Goal: Task Accomplishment & Management: Use online tool/utility

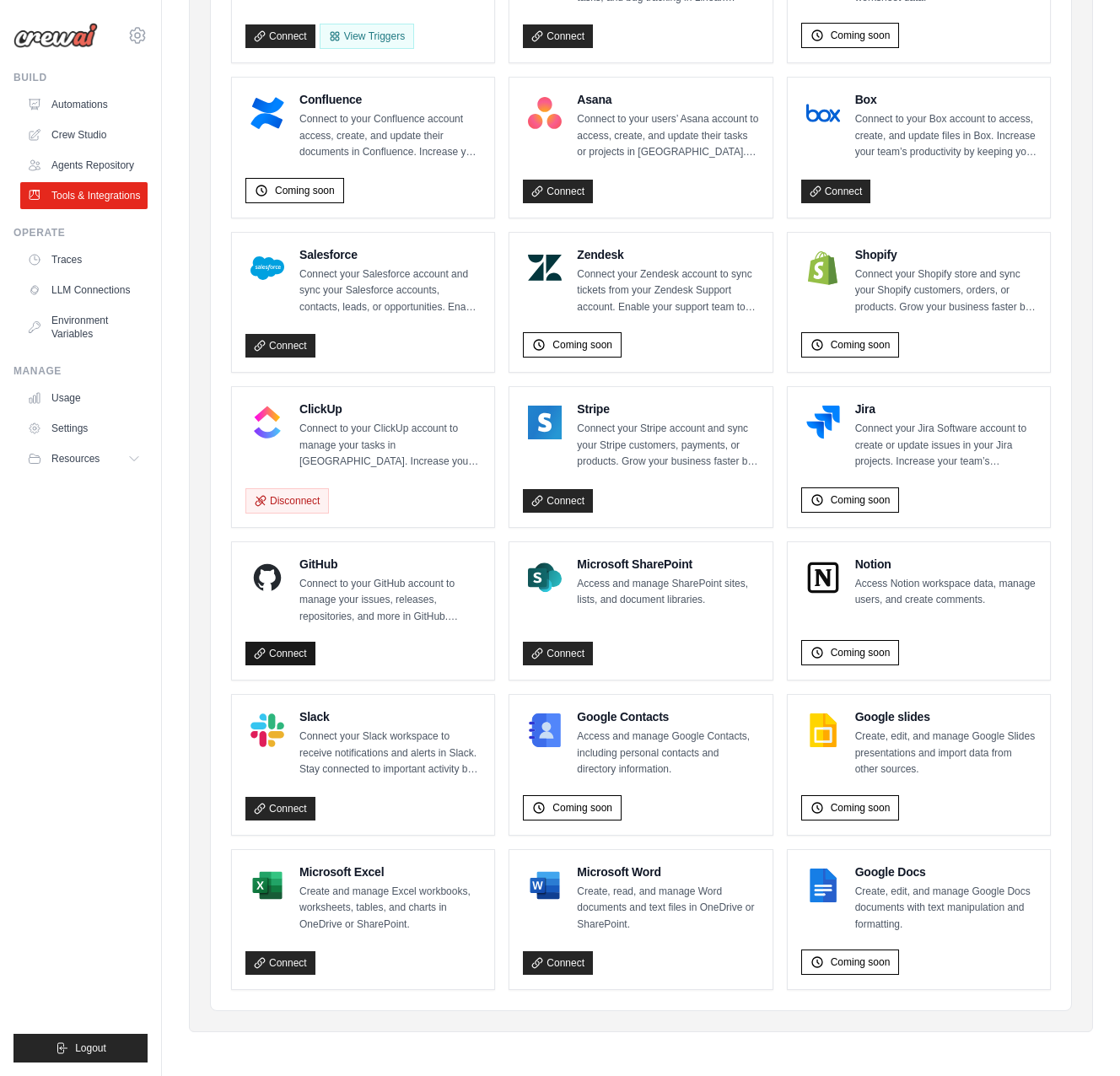
click at [287, 650] on link "Connect" at bounding box center [280, 653] width 70 height 24
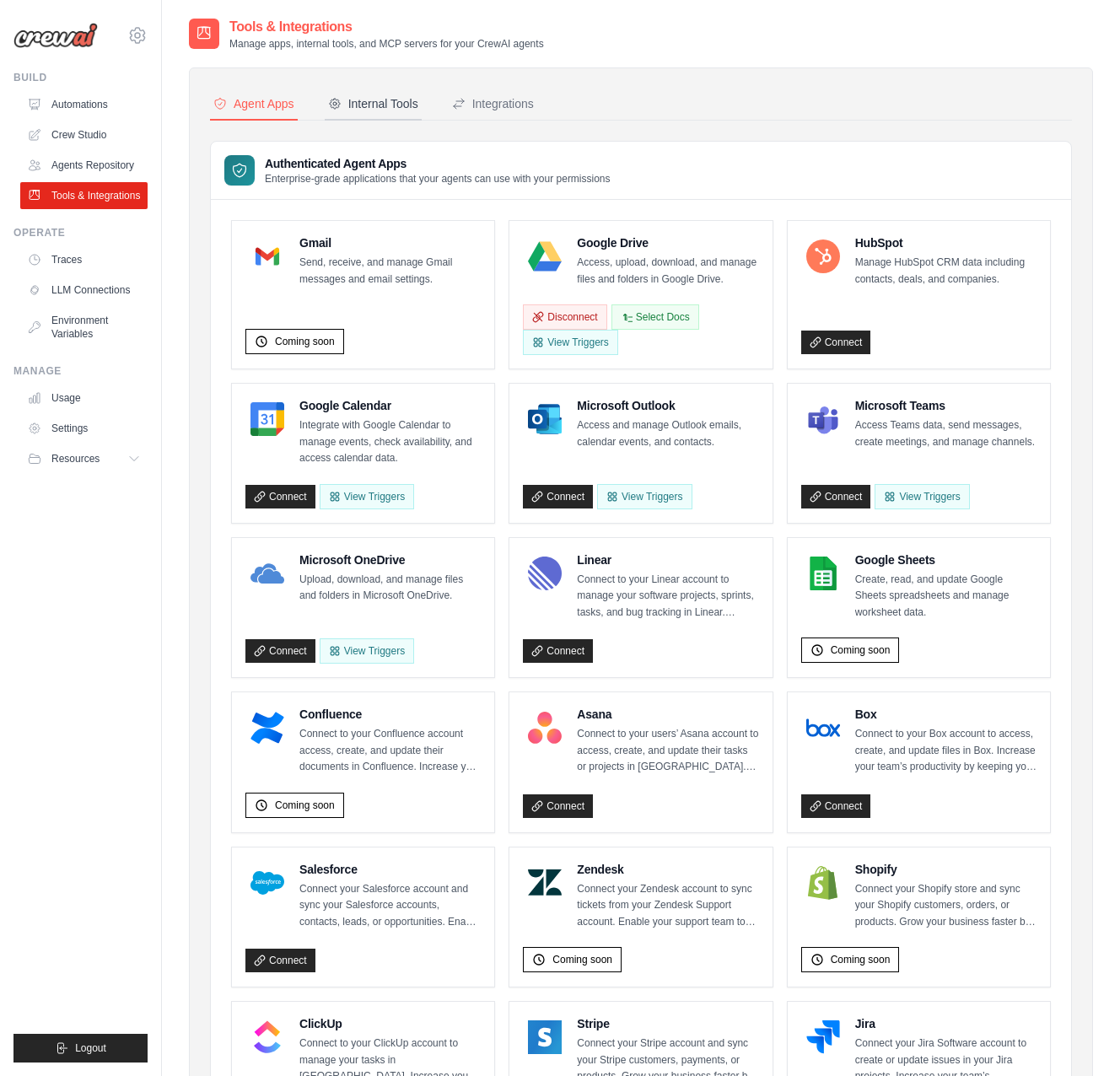
click at [397, 113] on button "Internal Tools" at bounding box center [373, 104] width 97 height 32
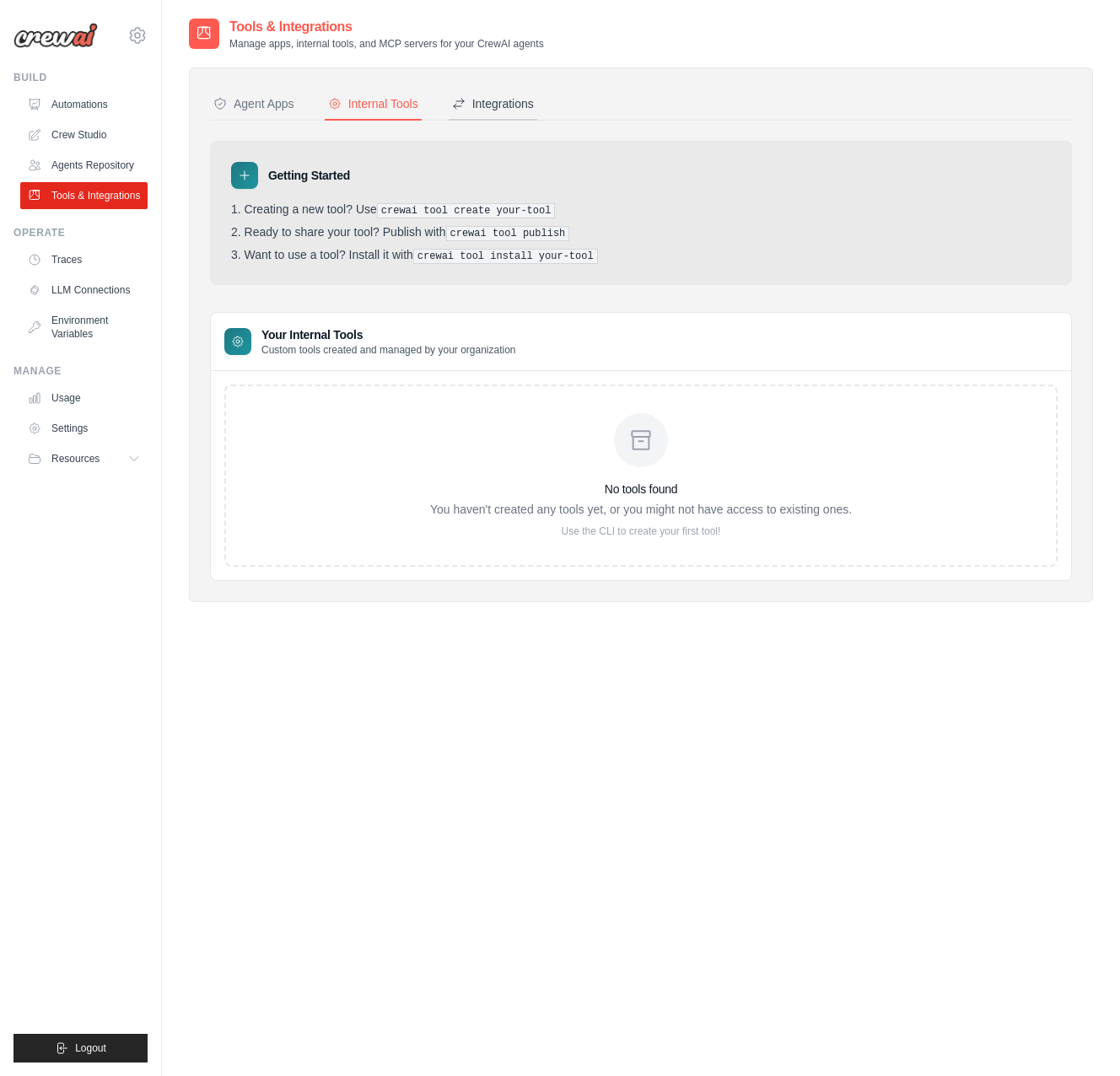
click at [515, 114] on button "Integrations" at bounding box center [492, 104] width 88 height 32
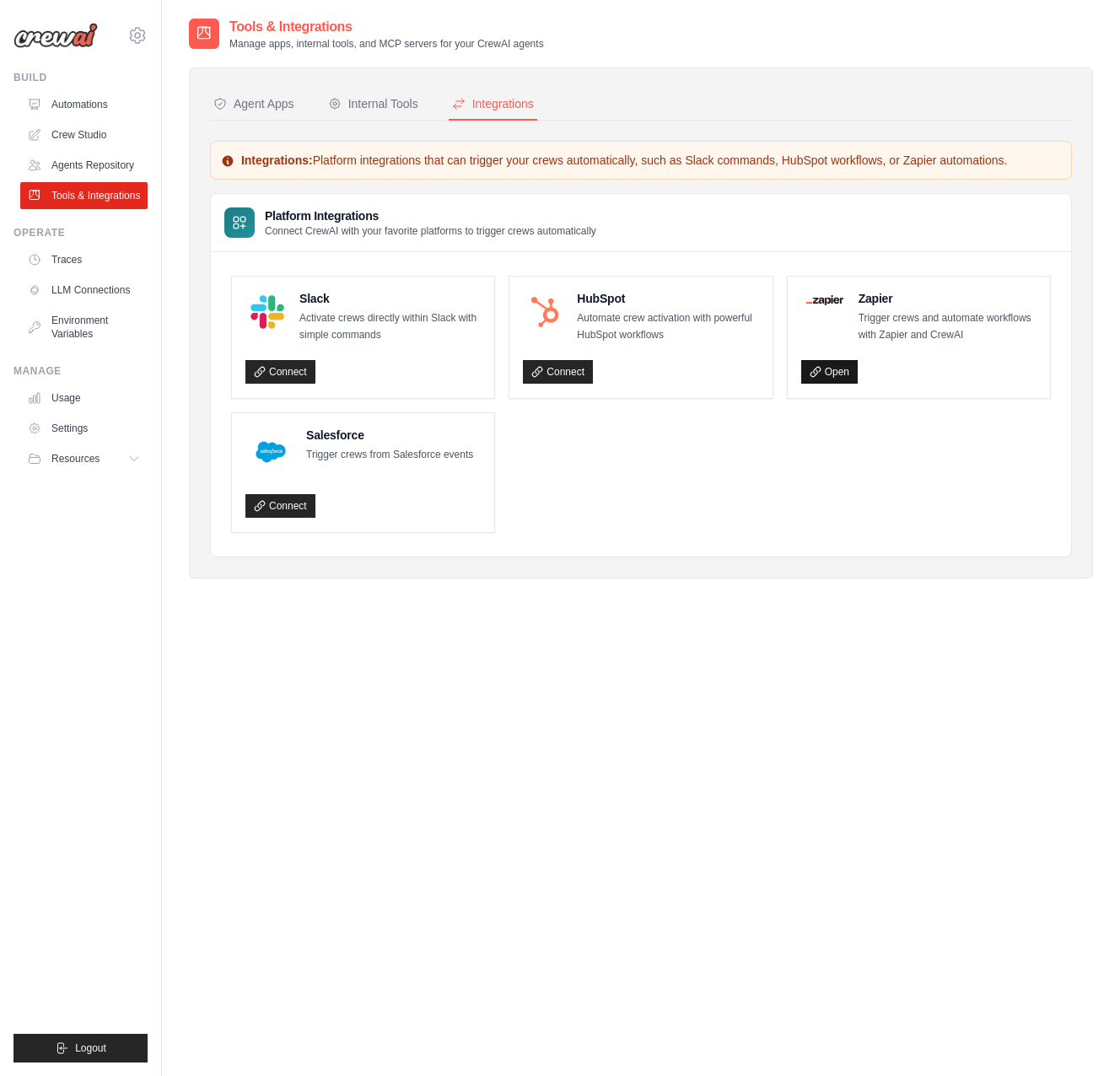
click at [848, 376] on link "Open" at bounding box center [830, 372] width 57 height 24
click at [87, 259] on link "Traces" at bounding box center [85, 260] width 127 height 27
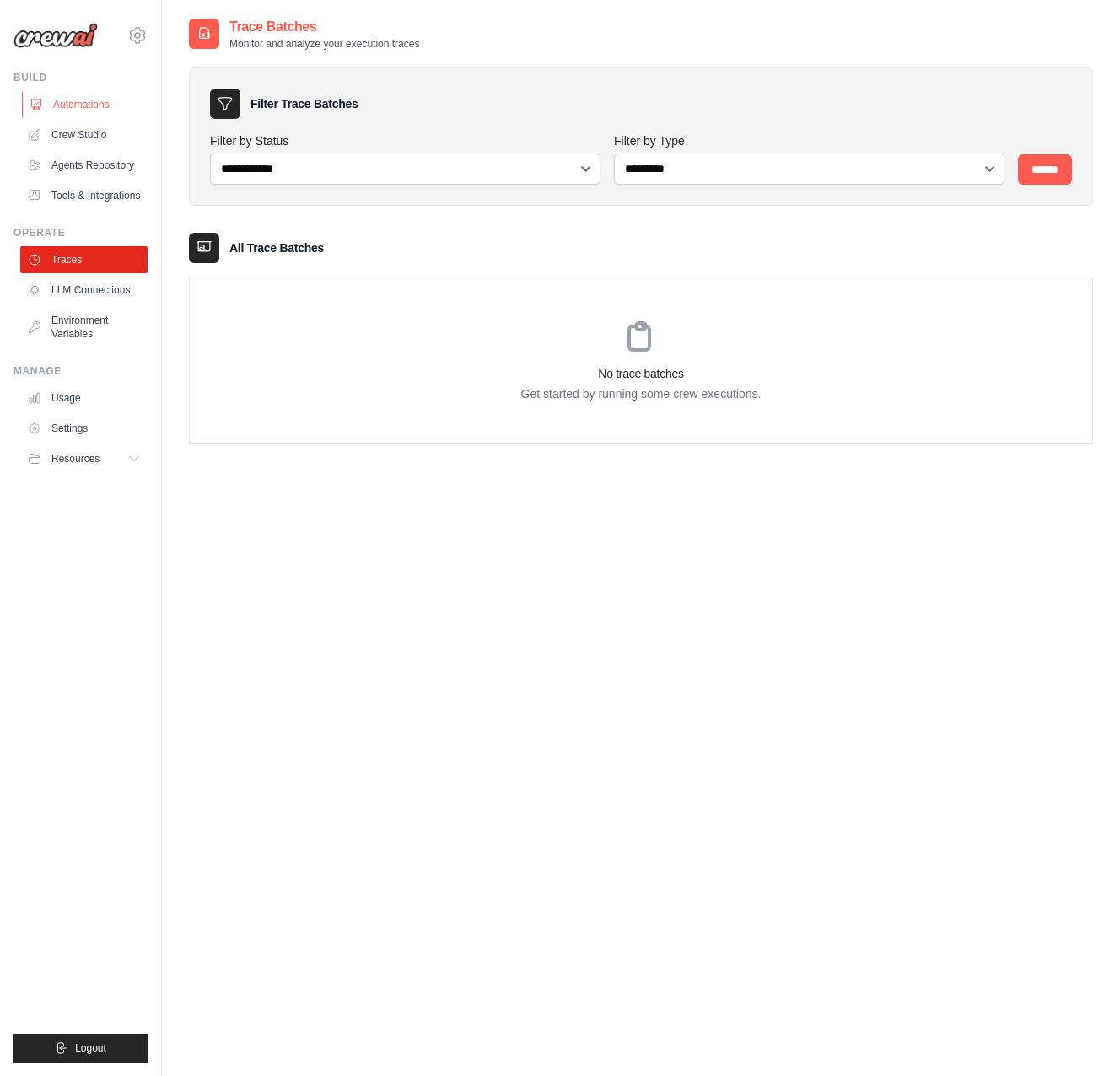
click at [93, 108] on link "Automations" at bounding box center [85, 105] width 127 height 27
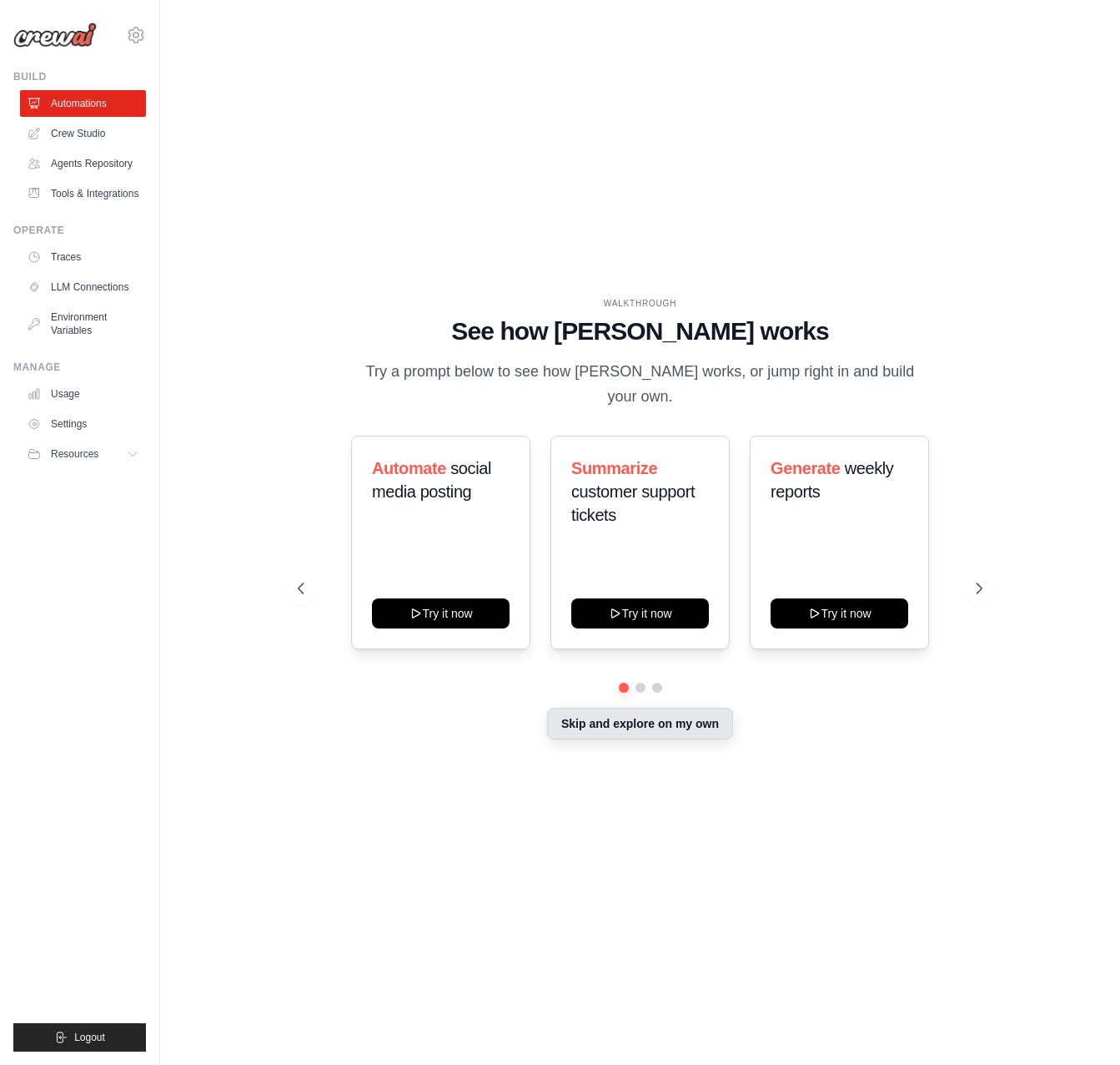
click at [657, 711] on button "Skip and explore on my own" at bounding box center [641, 723] width 186 height 32
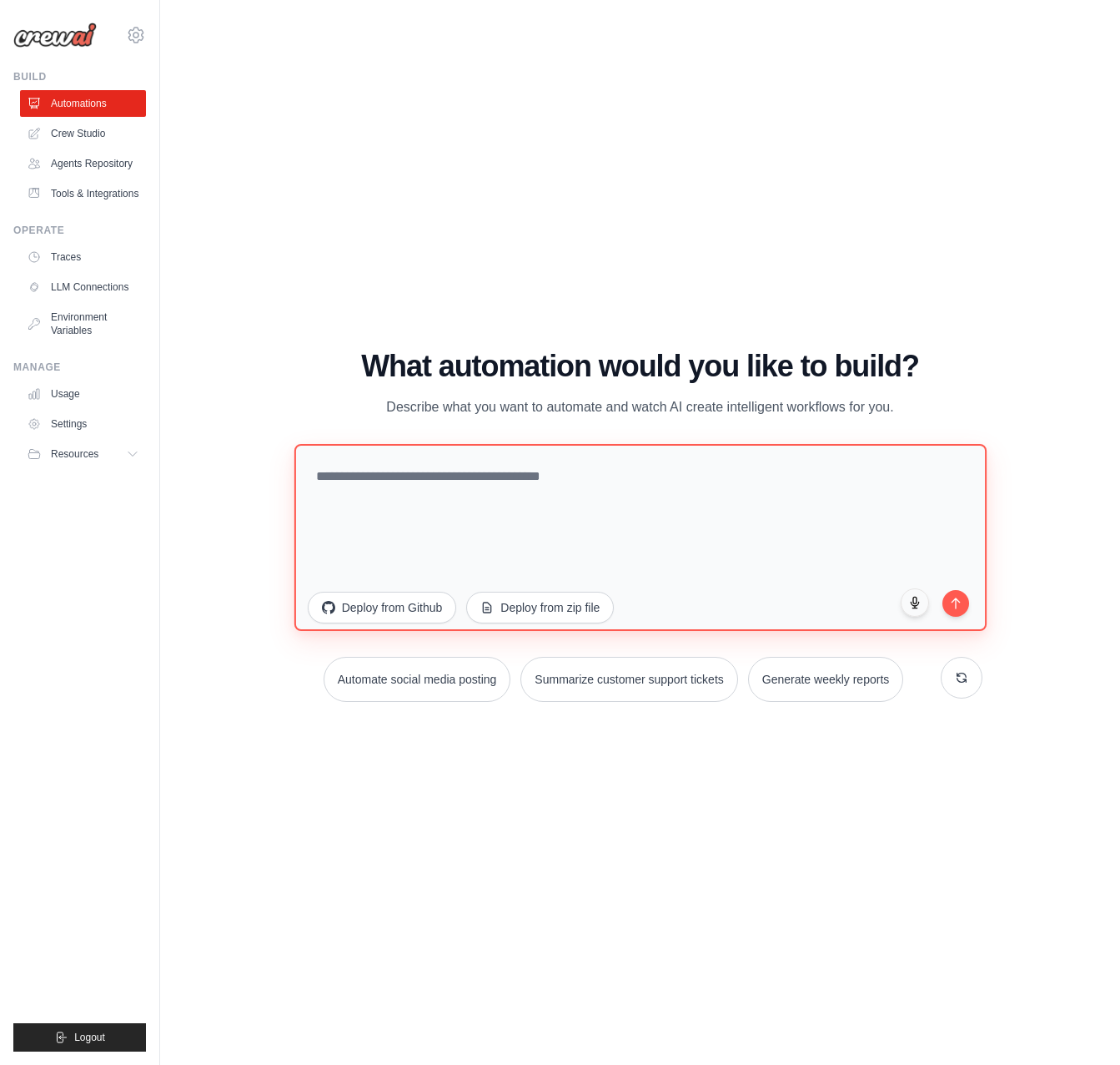
click at [425, 504] on textarea at bounding box center [640, 537] width 692 height 187
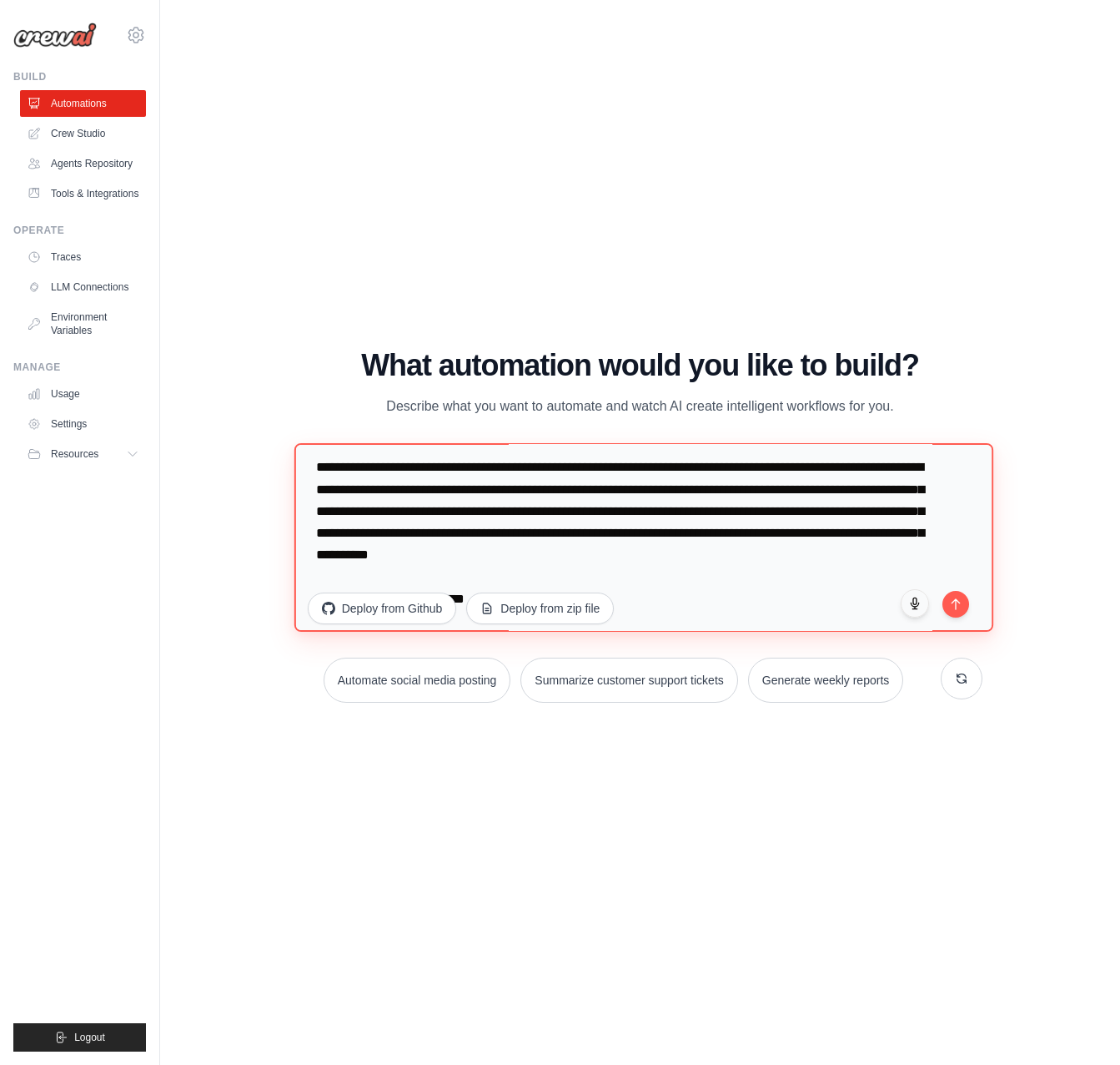
scroll to position [65, 0]
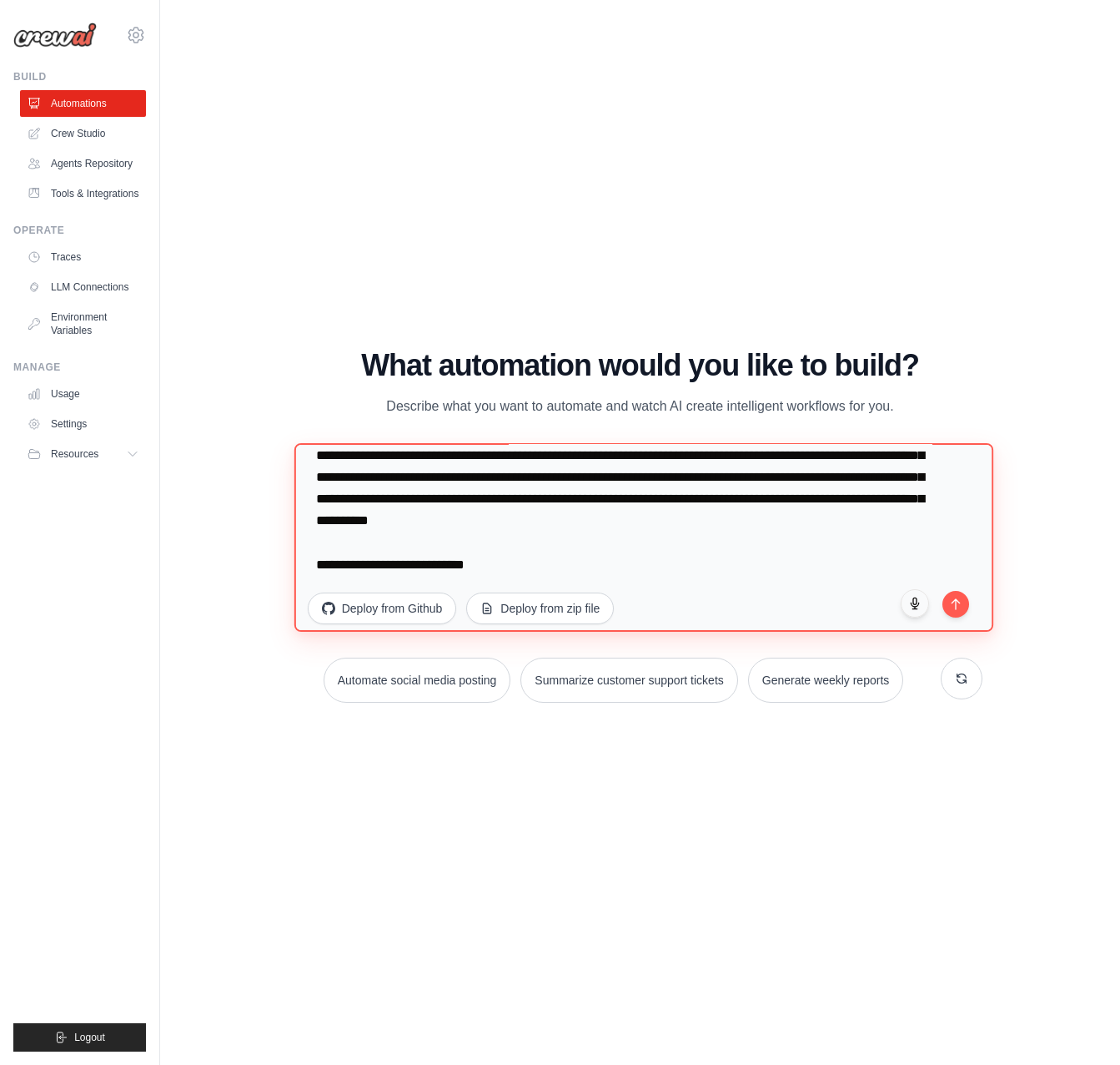
paste textarea "**********"
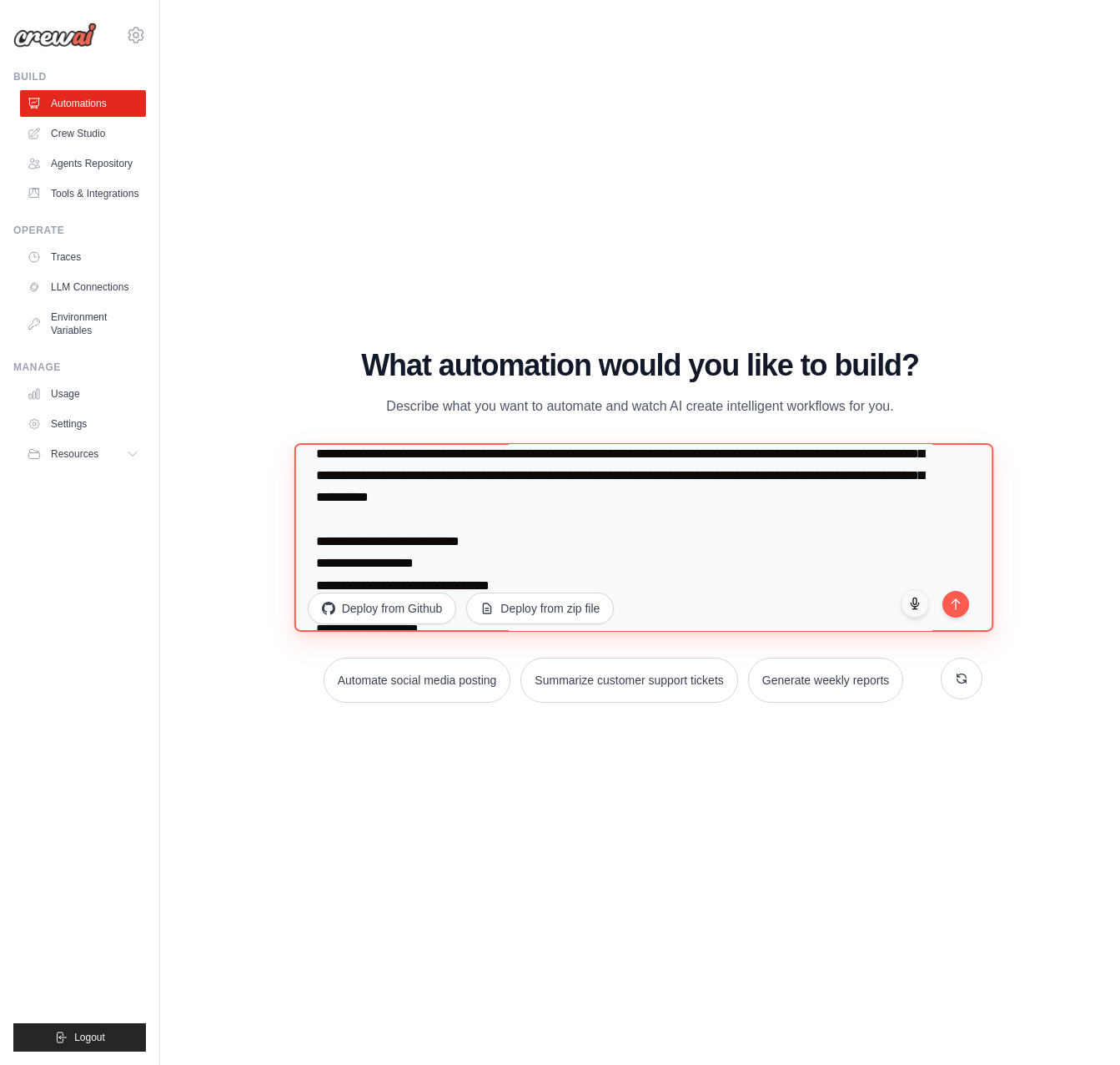
scroll to position [2416, 0]
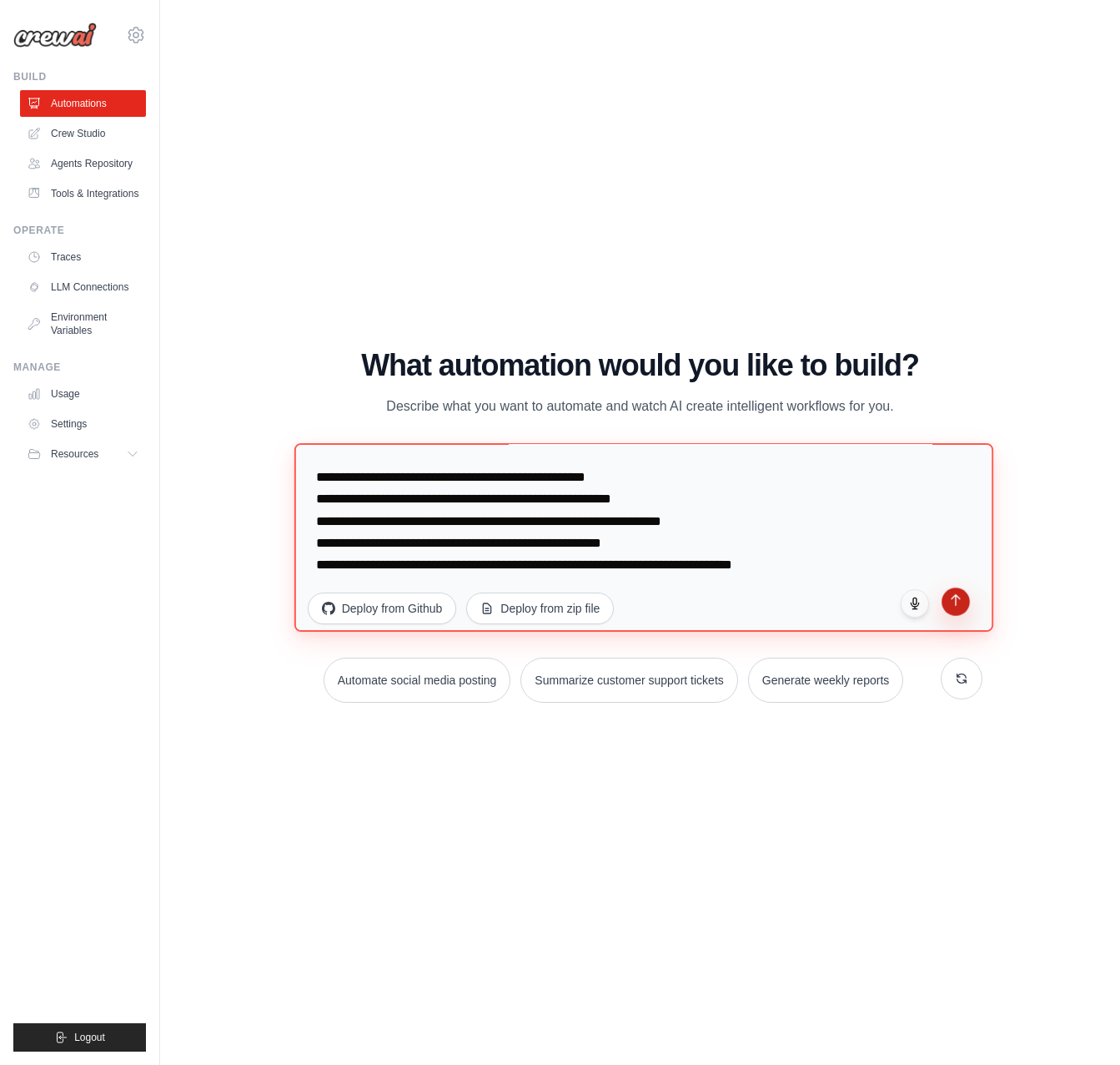
type textarea "**********"
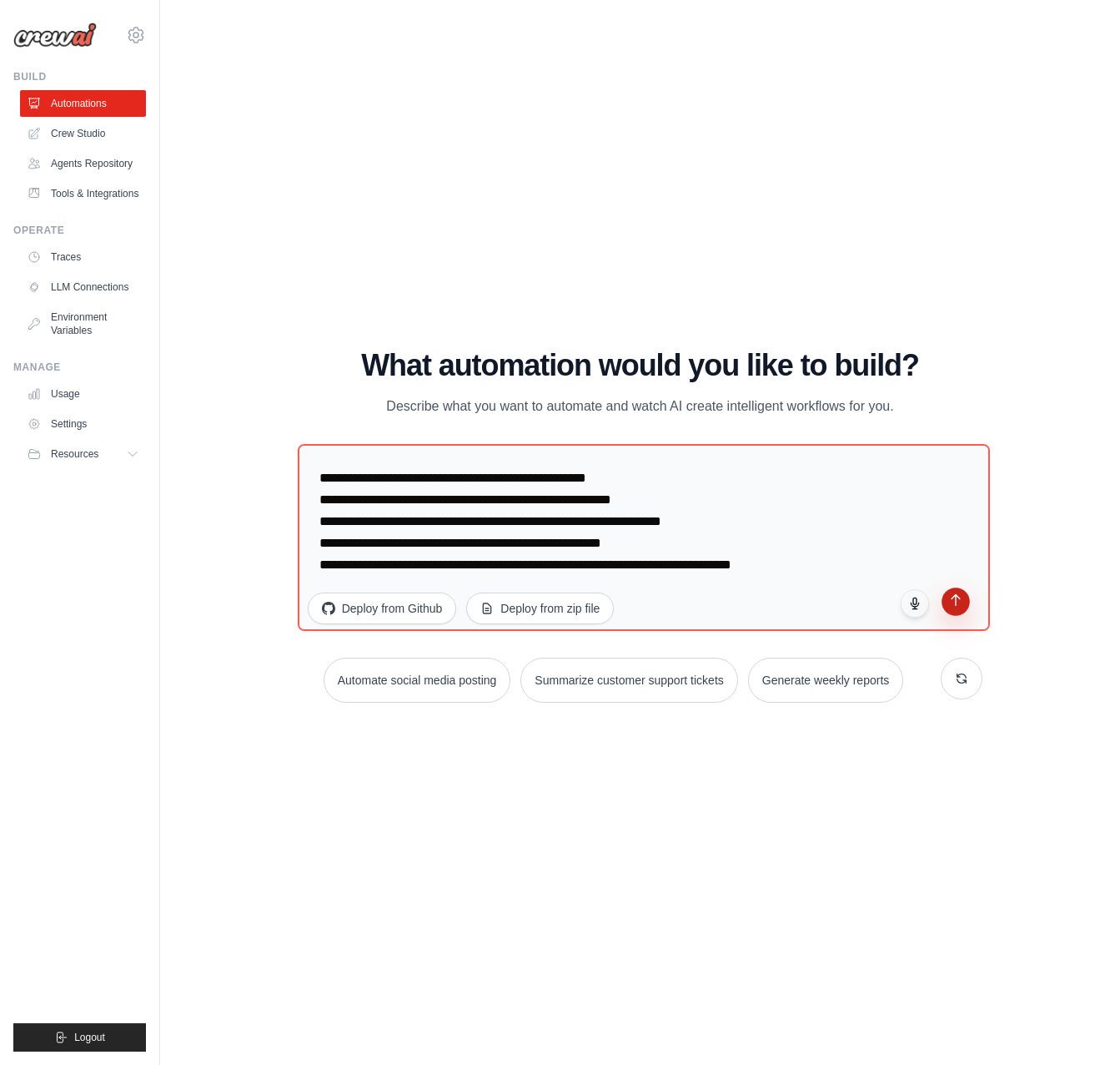
click at [957, 610] on button "submit" at bounding box center [955, 601] width 28 height 28
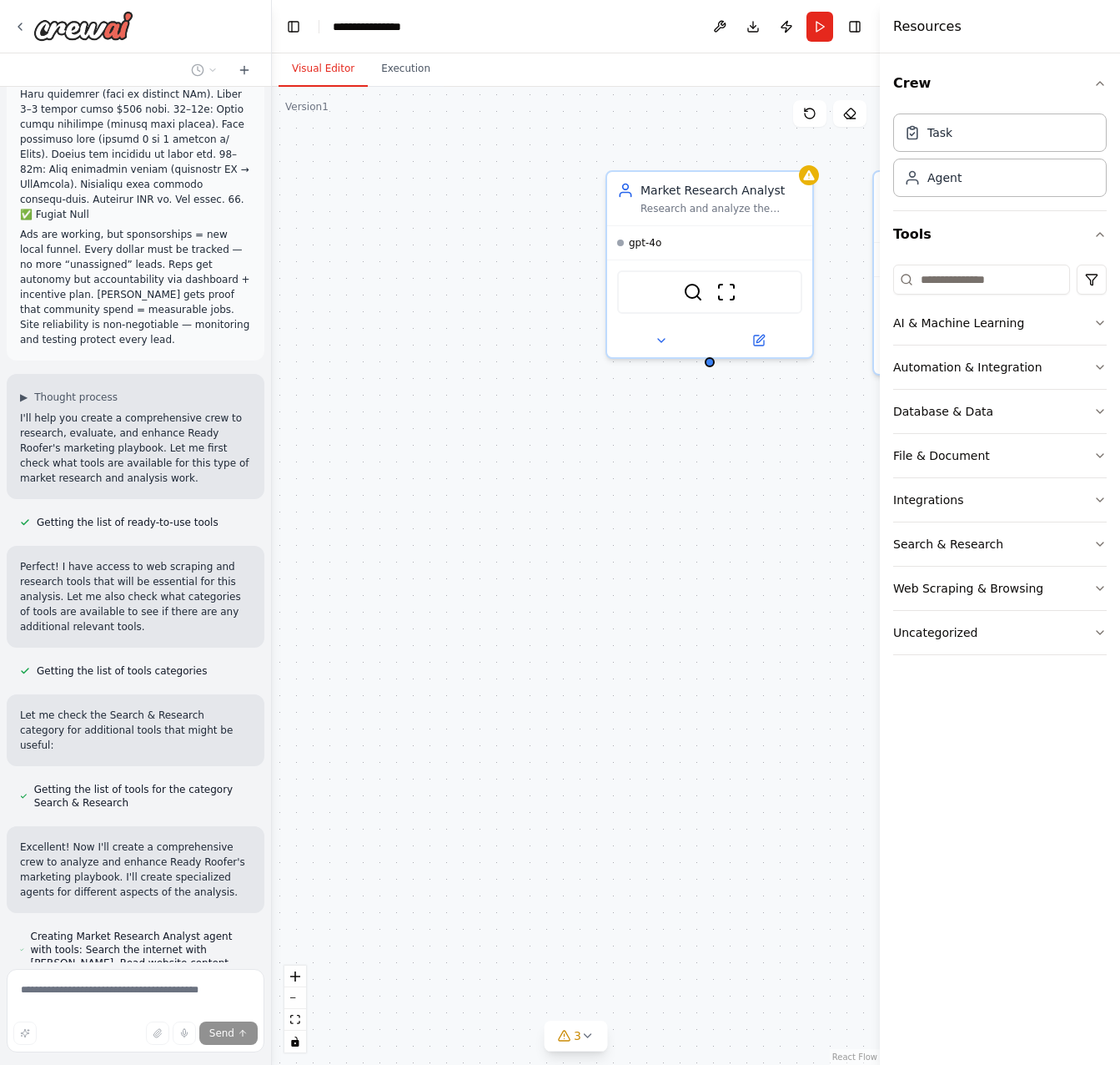
scroll to position [1694, 0]
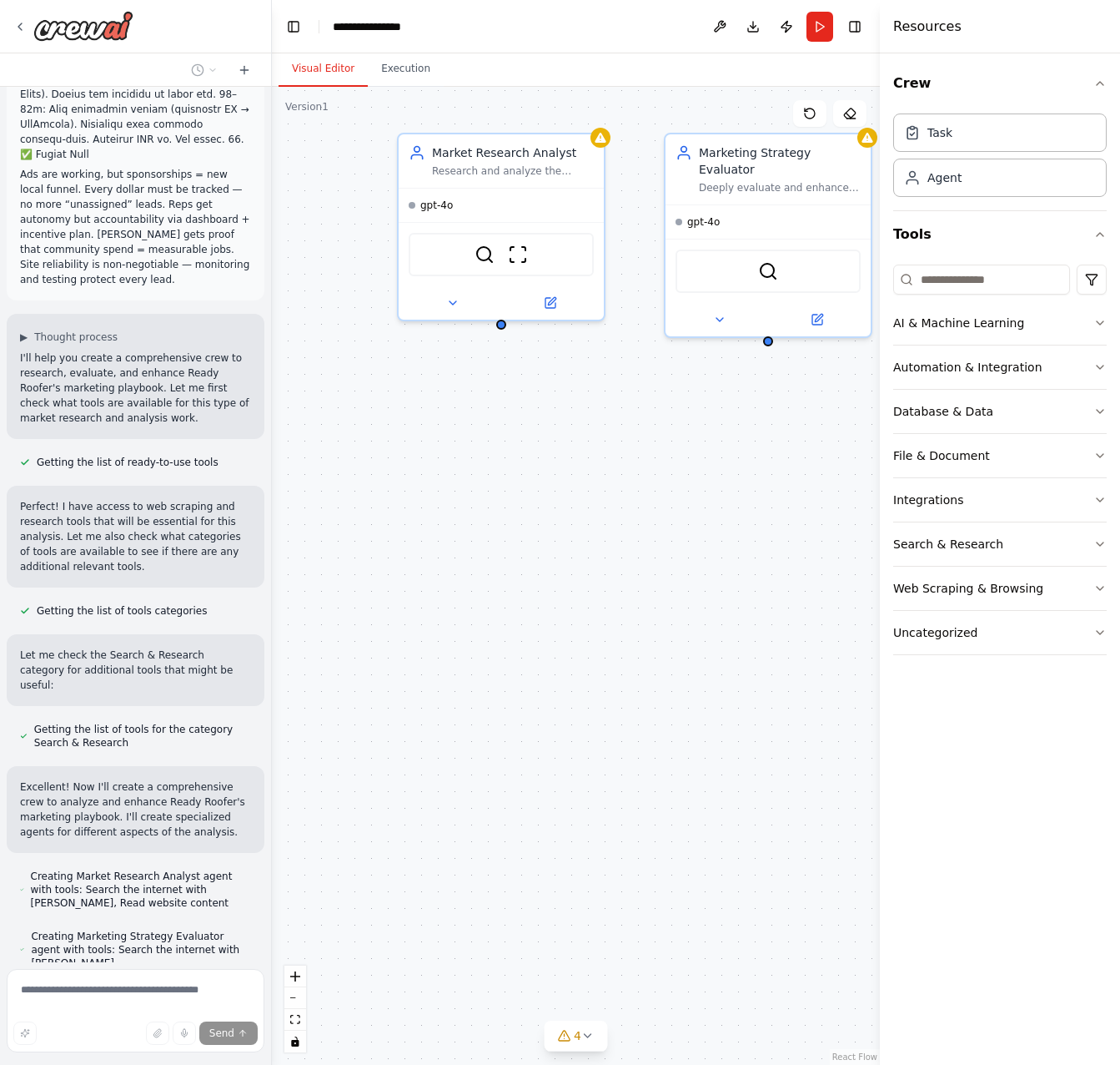
drag, startPoint x: 650, startPoint y: 642, endPoint x: 401, endPoint y: 649, distance: 249.1
click at [401, 649] on div "Market Research Analyst Research and analyze the current roofing industry marke…" at bounding box center [576, 575] width 609 height 978
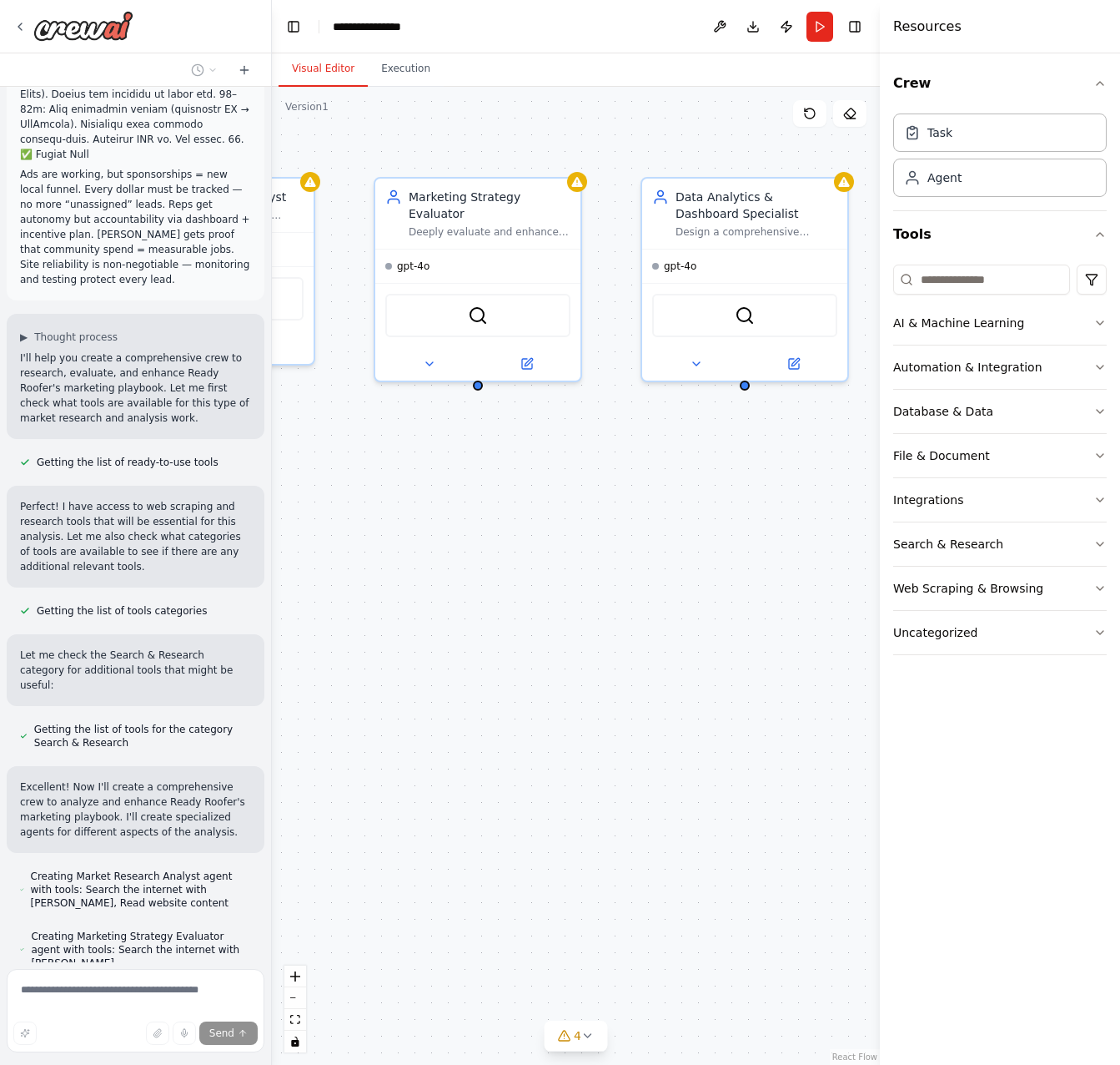
drag, startPoint x: 740, startPoint y: 764, endPoint x: 659, endPoint y: 791, distance: 85.4
click at [486, 767] on div "Market Research Analyst Research and analyze the current roofing industry marke…" at bounding box center [576, 575] width 609 height 978
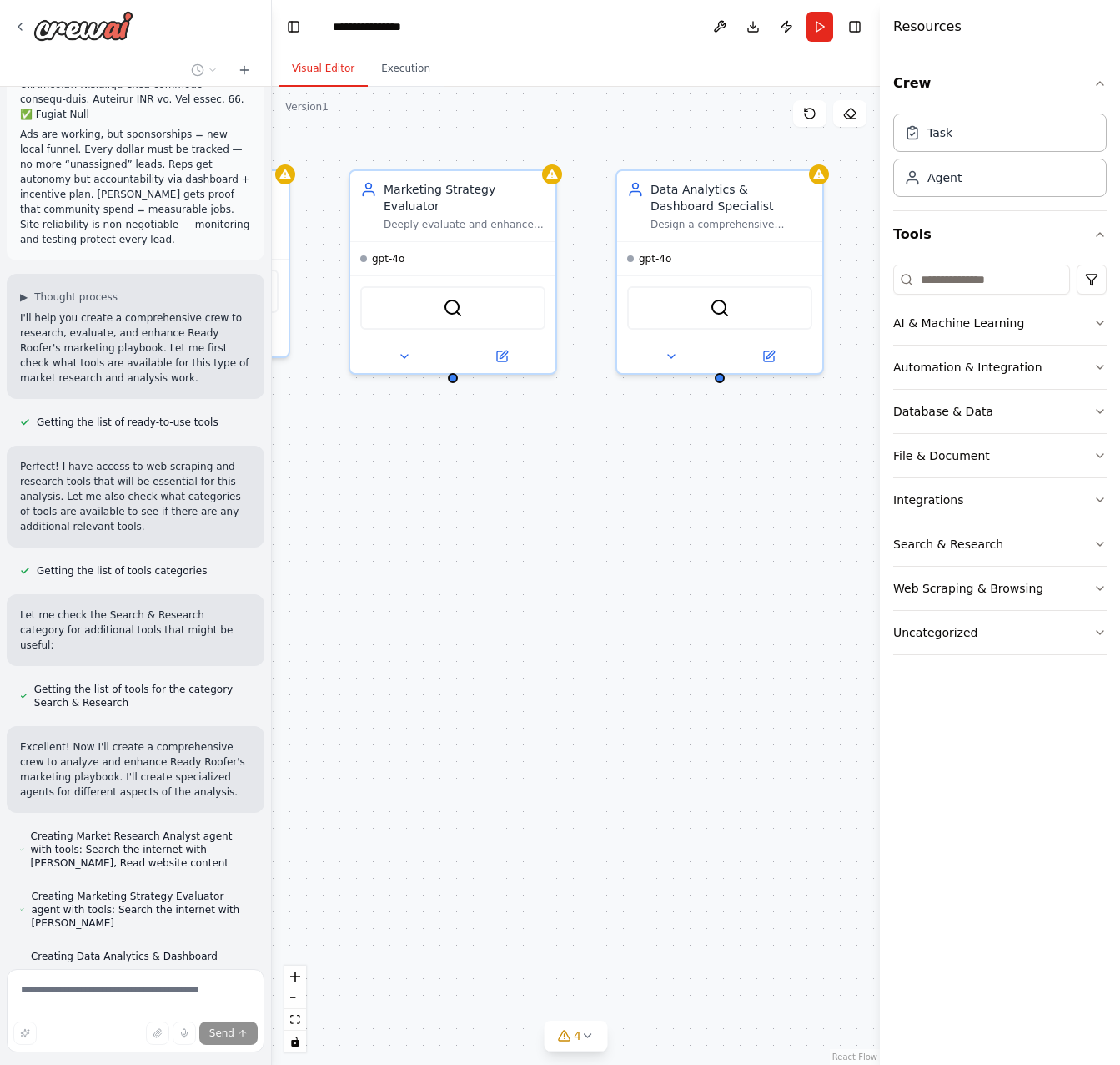
scroll to position [1798, 0]
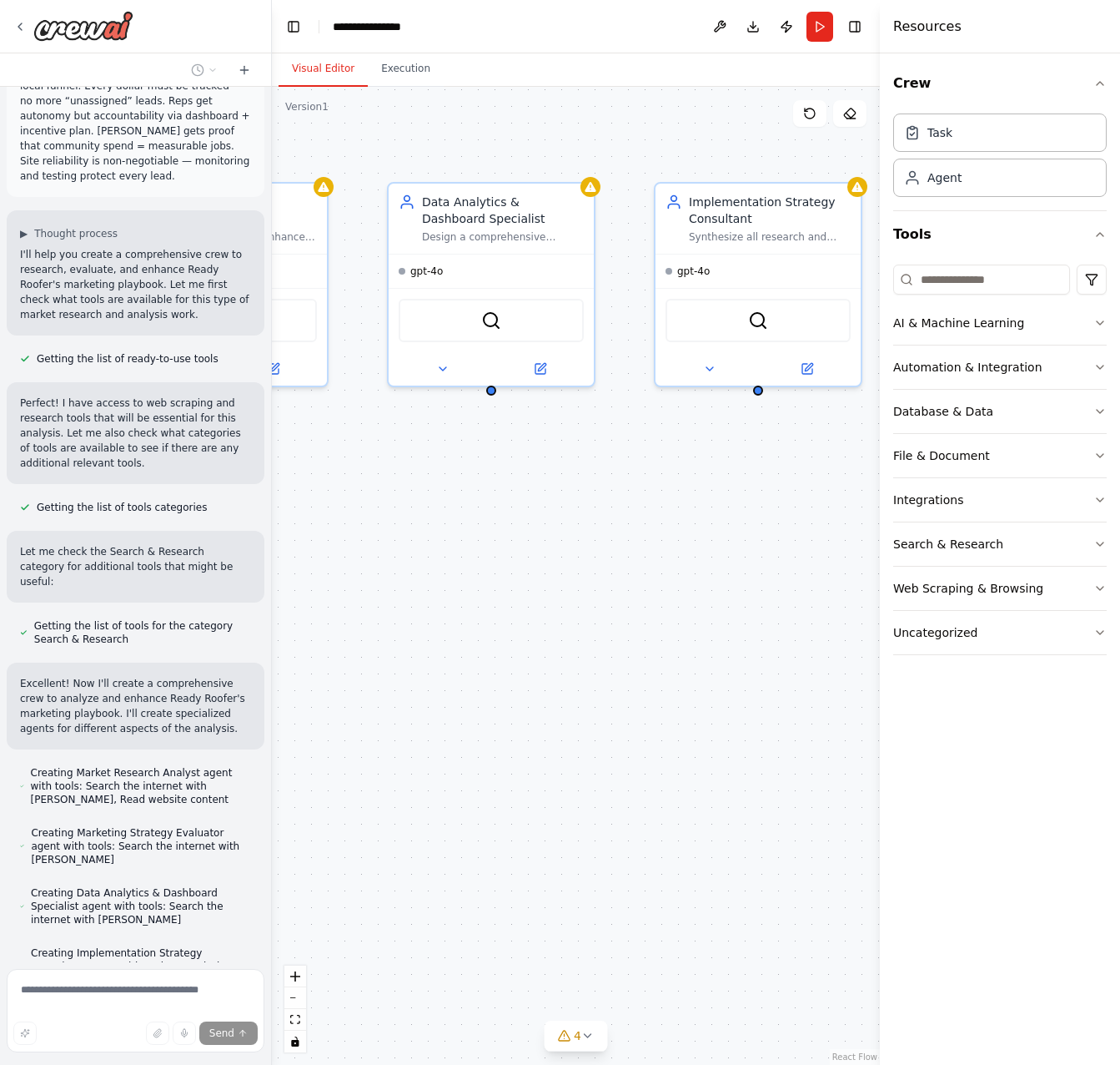
drag, startPoint x: 822, startPoint y: 823, endPoint x: 569, endPoint y: 825, distance: 253.0
click at [569, 825] on div "Market Research Analyst Research and analyze the current roofing industry marke…" at bounding box center [576, 575] width 609 height 978
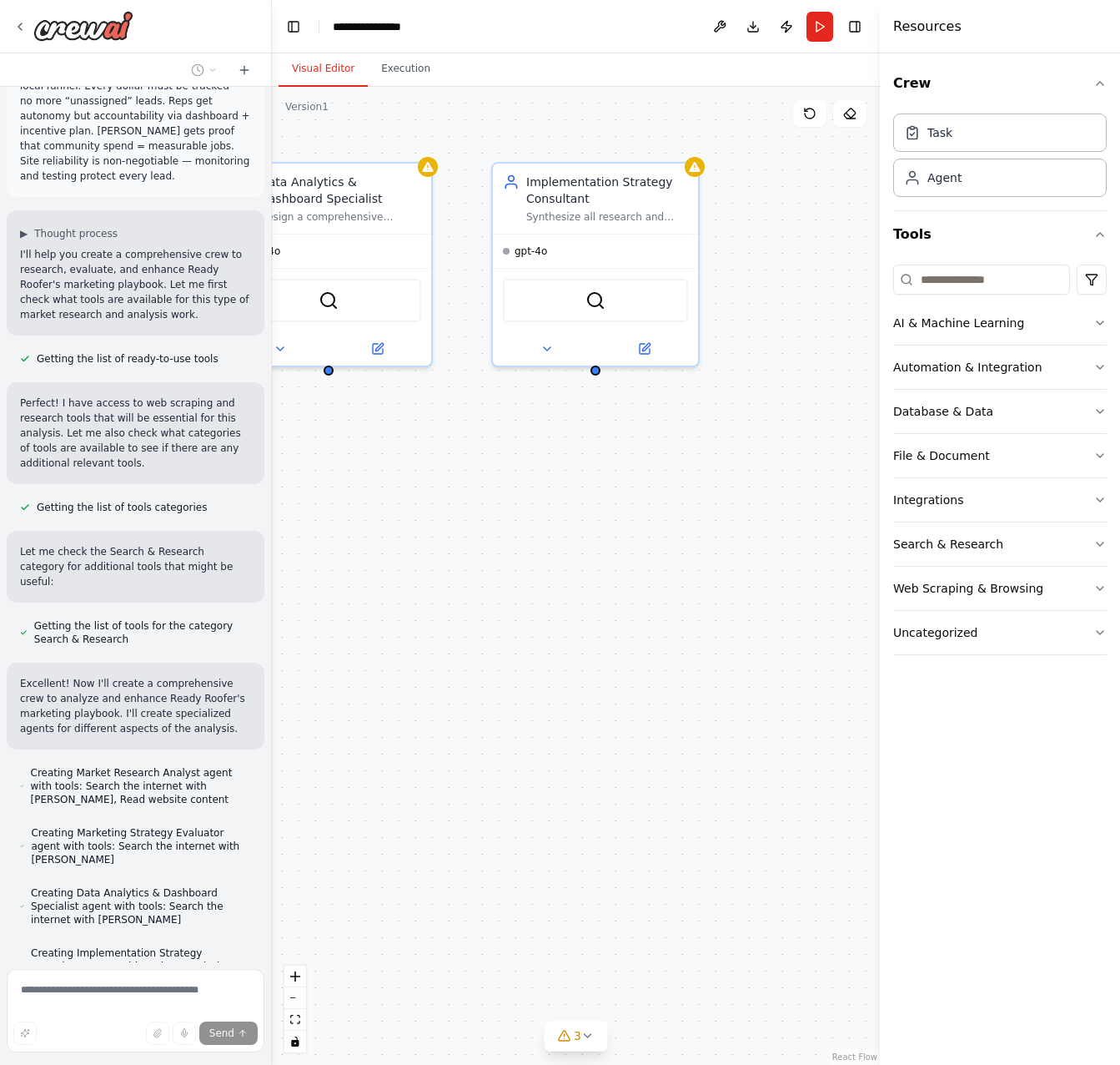
drag, startPoint x: 784, startPoint y: 838, endPoint x: 566, endPoint y: 838, distance: 218.0
click at [577, 830] on div ".deletable-edge-delete-btn { width: 20px; height: 20px; border: 0px solid #ffff…" at bounding box center [576, 575] width 609 height 978
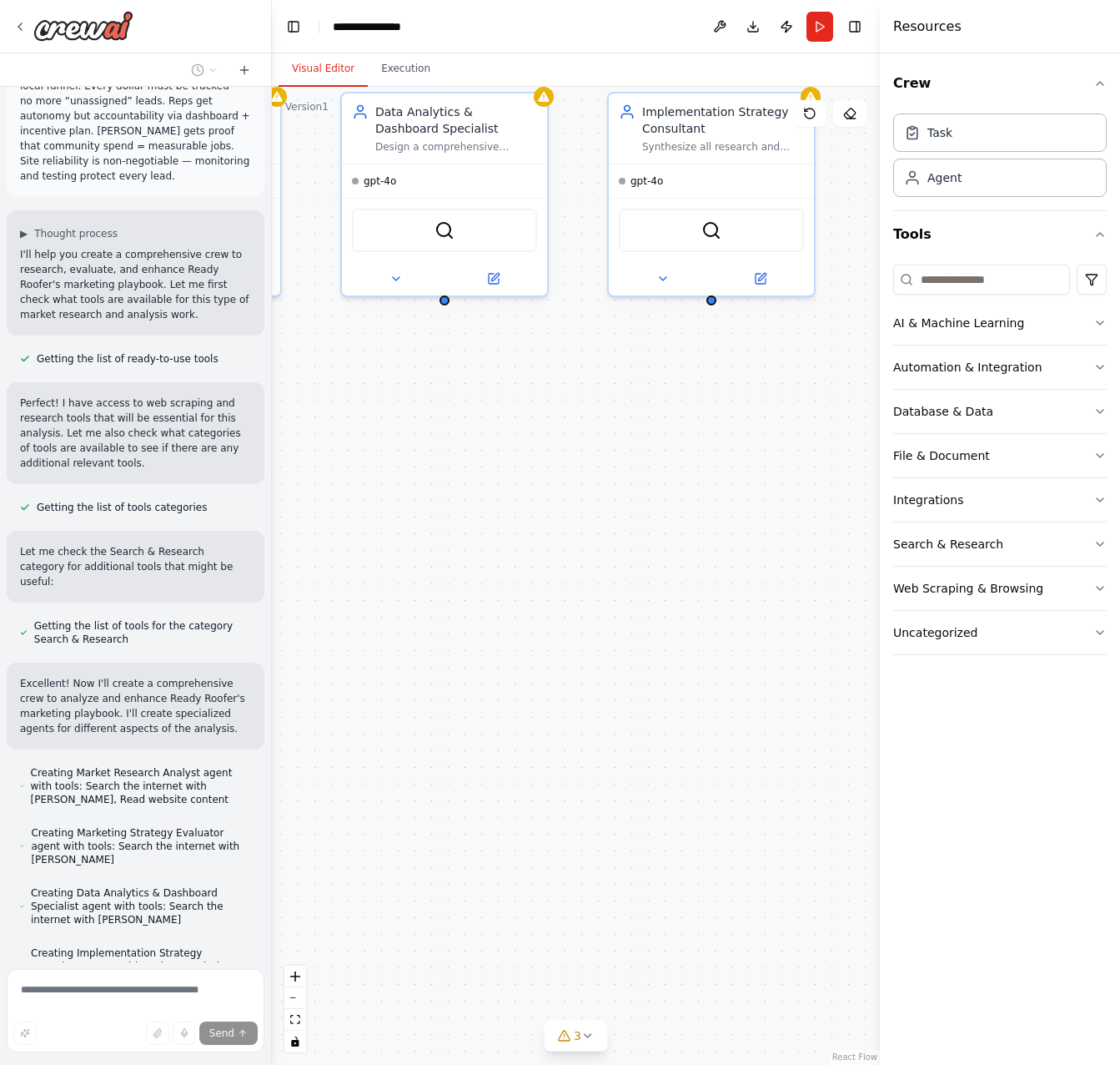
drag, startPoint x: 429, startPoint y: 920, endPoint x: 644, endPoint y: 824, distance: 235.5
click at [644, 824] on div ".deletable-edge-delete-btn { width: 20px; height: 20px; border: 0px solid #ffff…" at bounding box center [576, 575] width 609 height 978
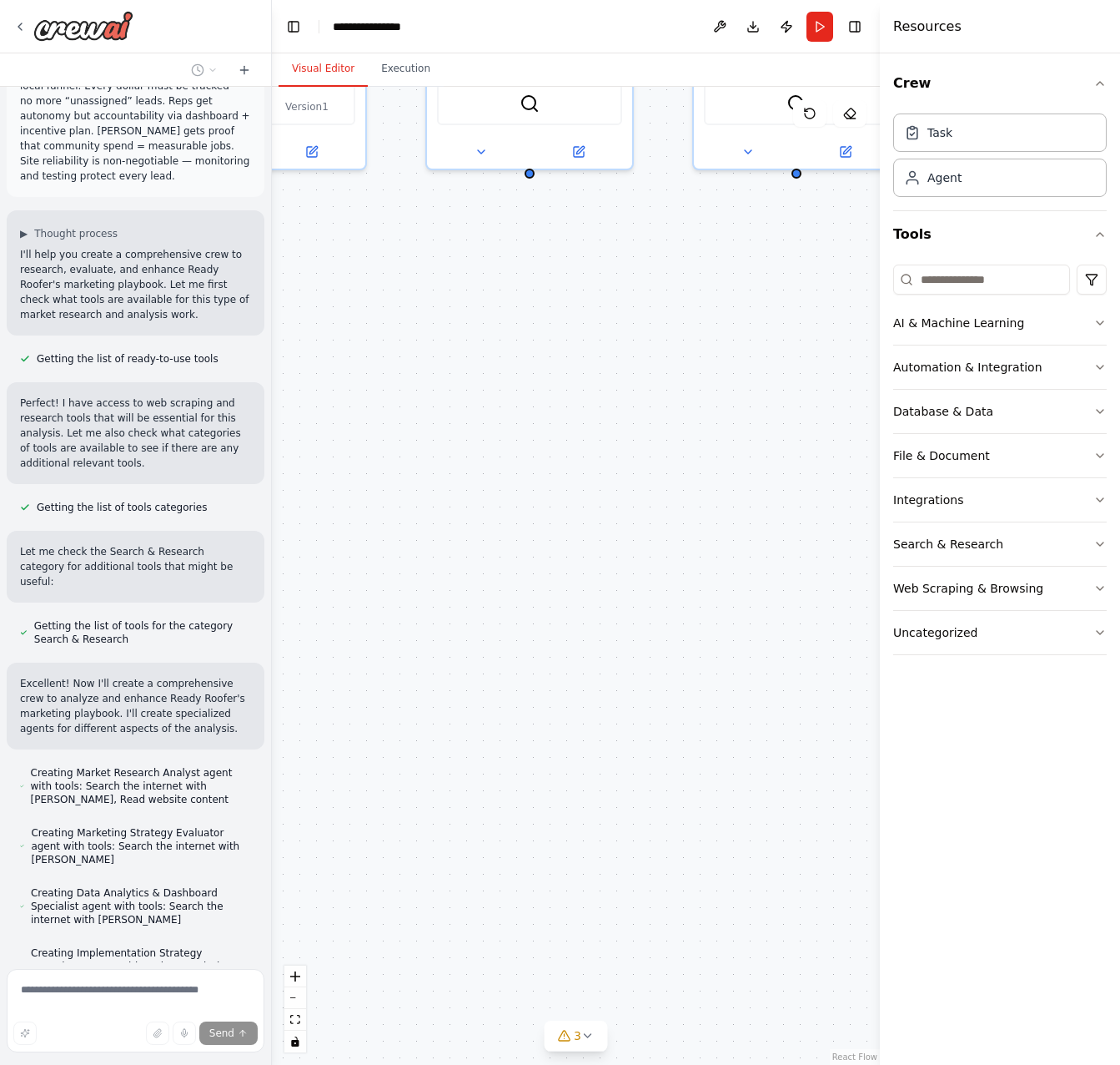
drag, startPoint x: 469, startPoint y: 908, endPoint x: 526, endPoint y: 799, distance: 123.0
click at [517, 780] on div ".deletable-edge-delete-btn { width: 20px; height: 20px; border: 0px solid #ffff…" at bounding box center [576, 575] width 609 height 978
drag, startPoint x: 500, startPoint y: 858, endPoint x: 646, endPoint y: 847, distance: 146.4
click at [646, 847] on div ".deletable-edge-delete-btn { width: 20px; height: 20px; border: 0px solid #ffff…" at bounding box center [576, 575] width 609 height 978
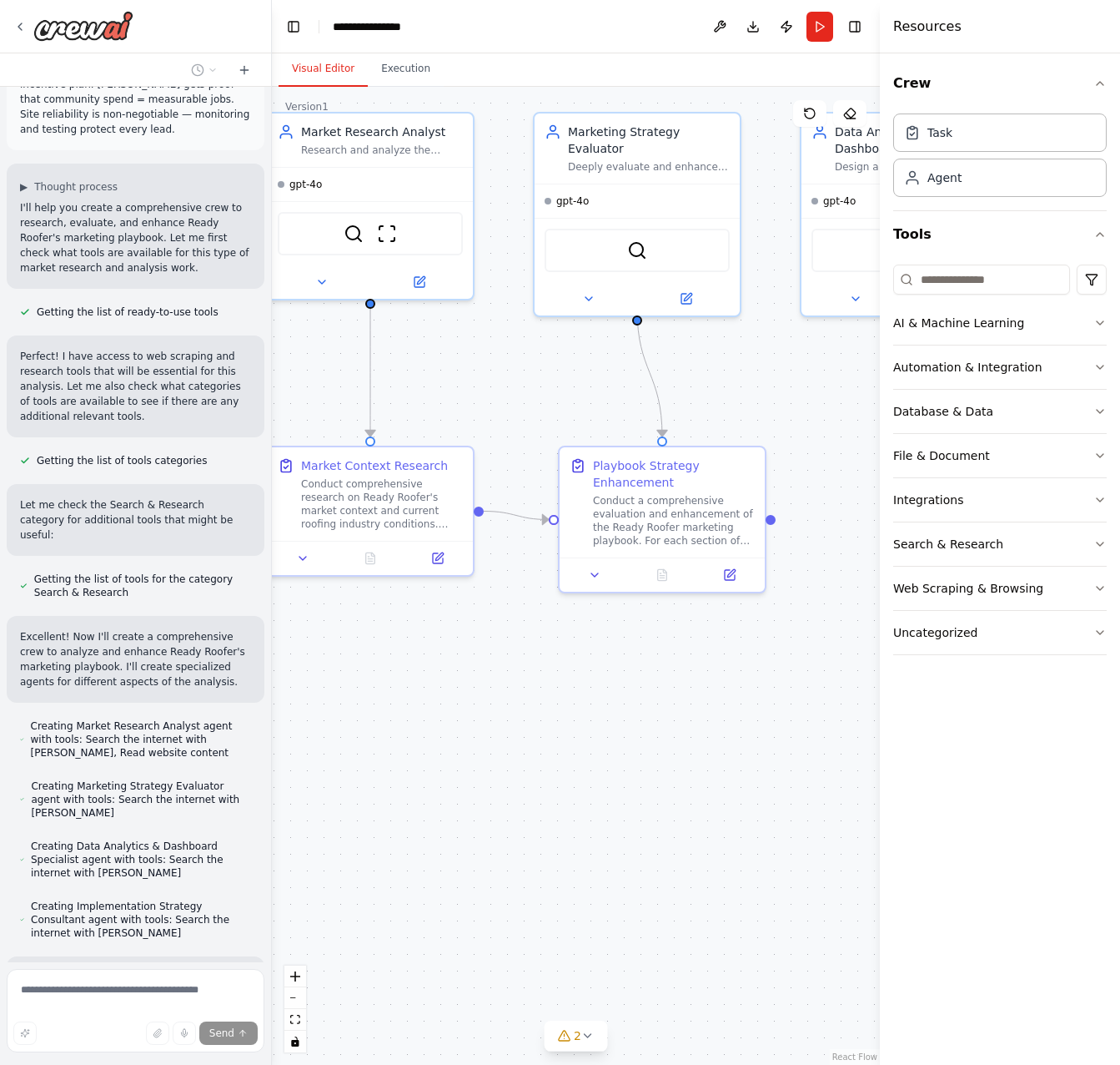
drag, startPoint x: 663, startPoint y: 656, endPoint x: 856, endPoint y: 801, distance: 241.4
click at [858, 801] on div ".deletable-edge-delete-btn { width: 20px; height: 20px; border: 0px solid #ffff…" at bounding box center [576, 575] width 609 height 978
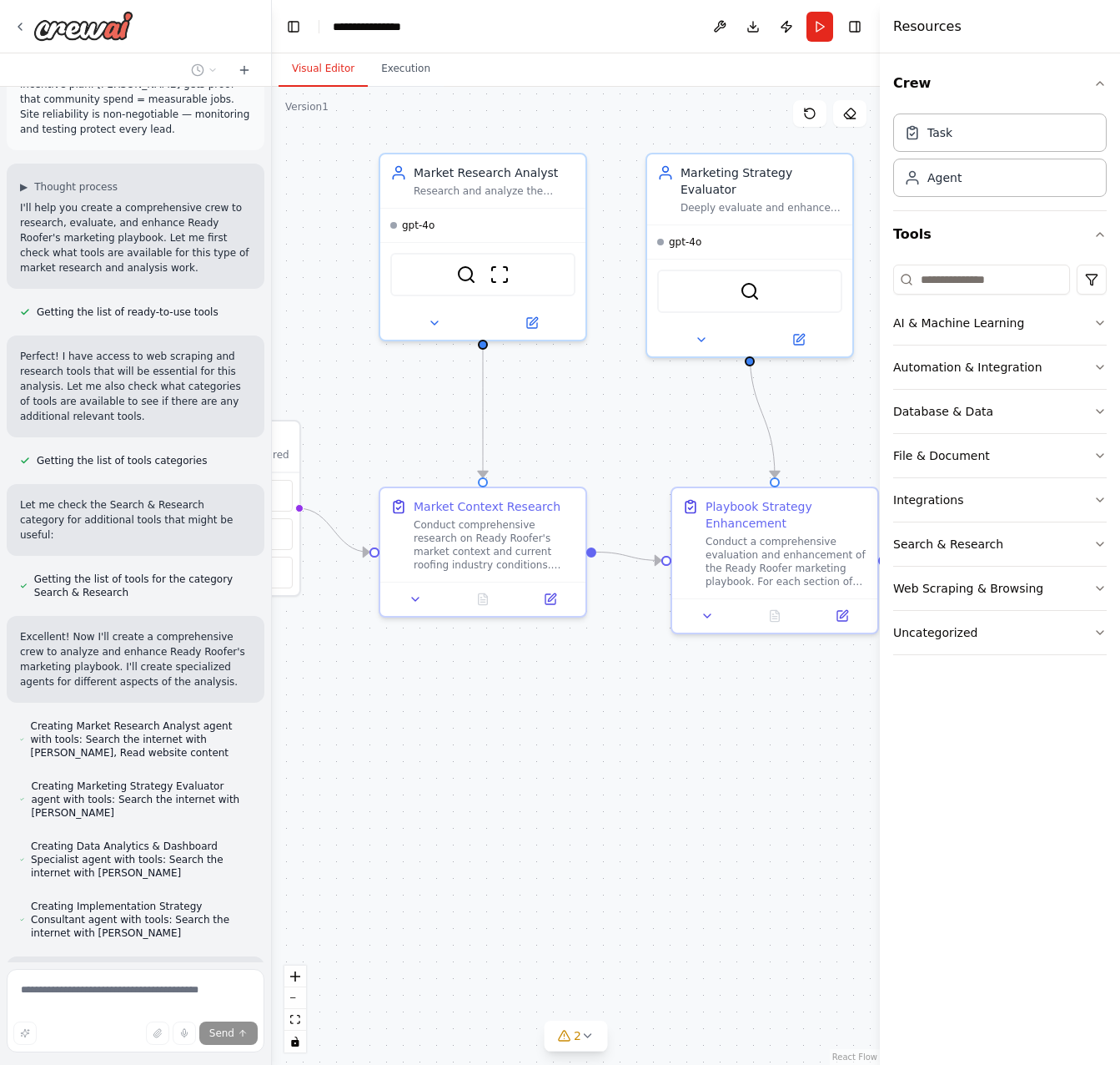
drag, startPoint x: 559, startPoint y: 770, endPoint x: 715, endPoint y: 806, distance: 160.1
click at [716, 806] on div ".deletable-edge-delete-btn { width: 20px; height: 20px; border: 0px solid #ffff…" at bounding box center [576, 575] width 609 height 978
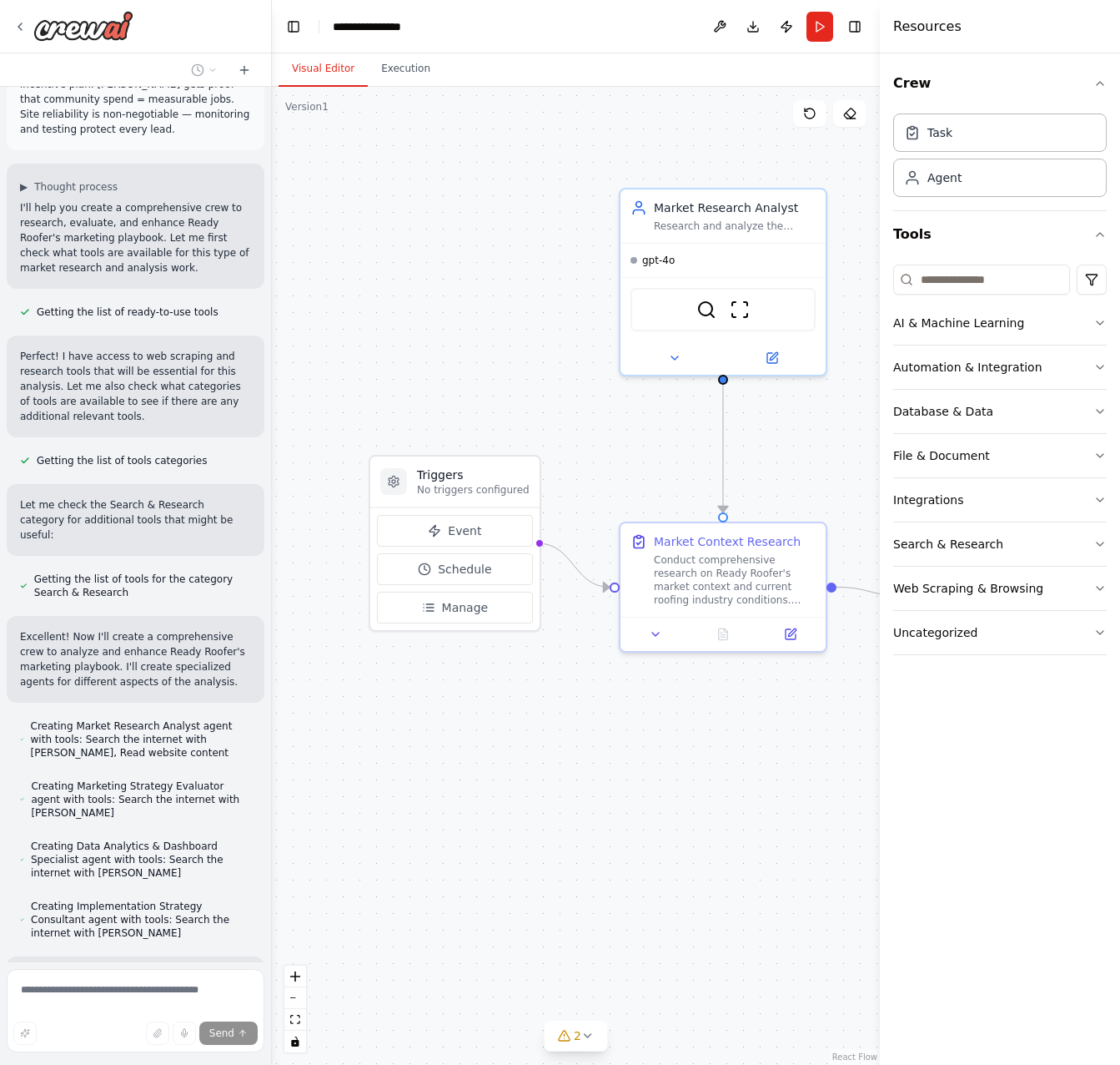
drag, startPoint x: 476, startPoint y: 829, endPoint x: 690, endPoint y: 839, distance: 214.2
click at [684, 845] on div ".deletable-edge-delete-btn { width: 20px; height: 20px; border: 0px solid #ffff…" at bounding box center [576, 575] width 609 height 978
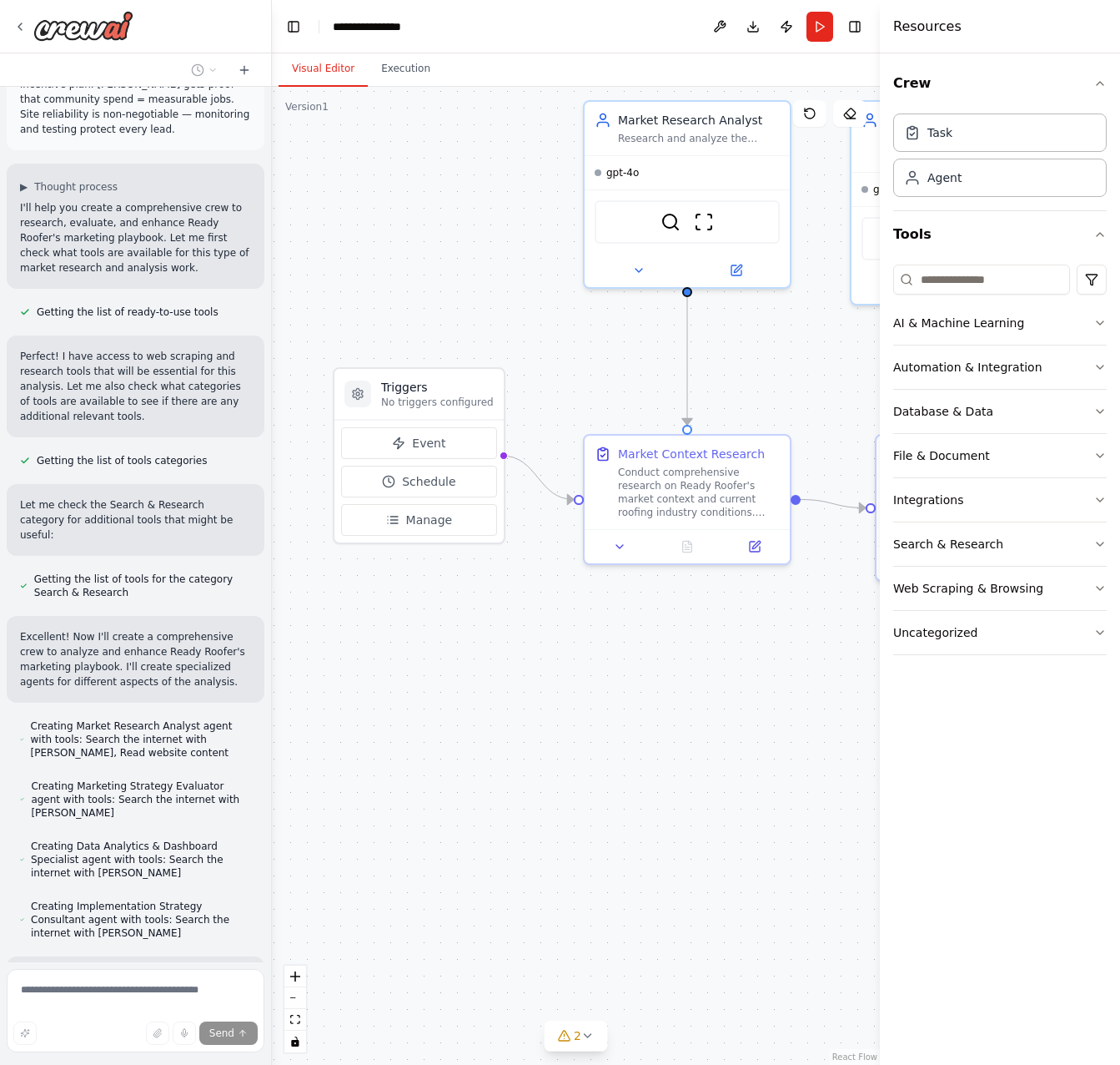
drag, startPoint x: 653, startPoint y: 811, endPoint x: 583, endPoint y: 728, distance: 108.6
click at [583, 728] on div ".deletable-edge-delete-btn { width: 20px; height: 20px; border: 0px solid #ffff…" at bounding box center [576, 575] width 609 height 978
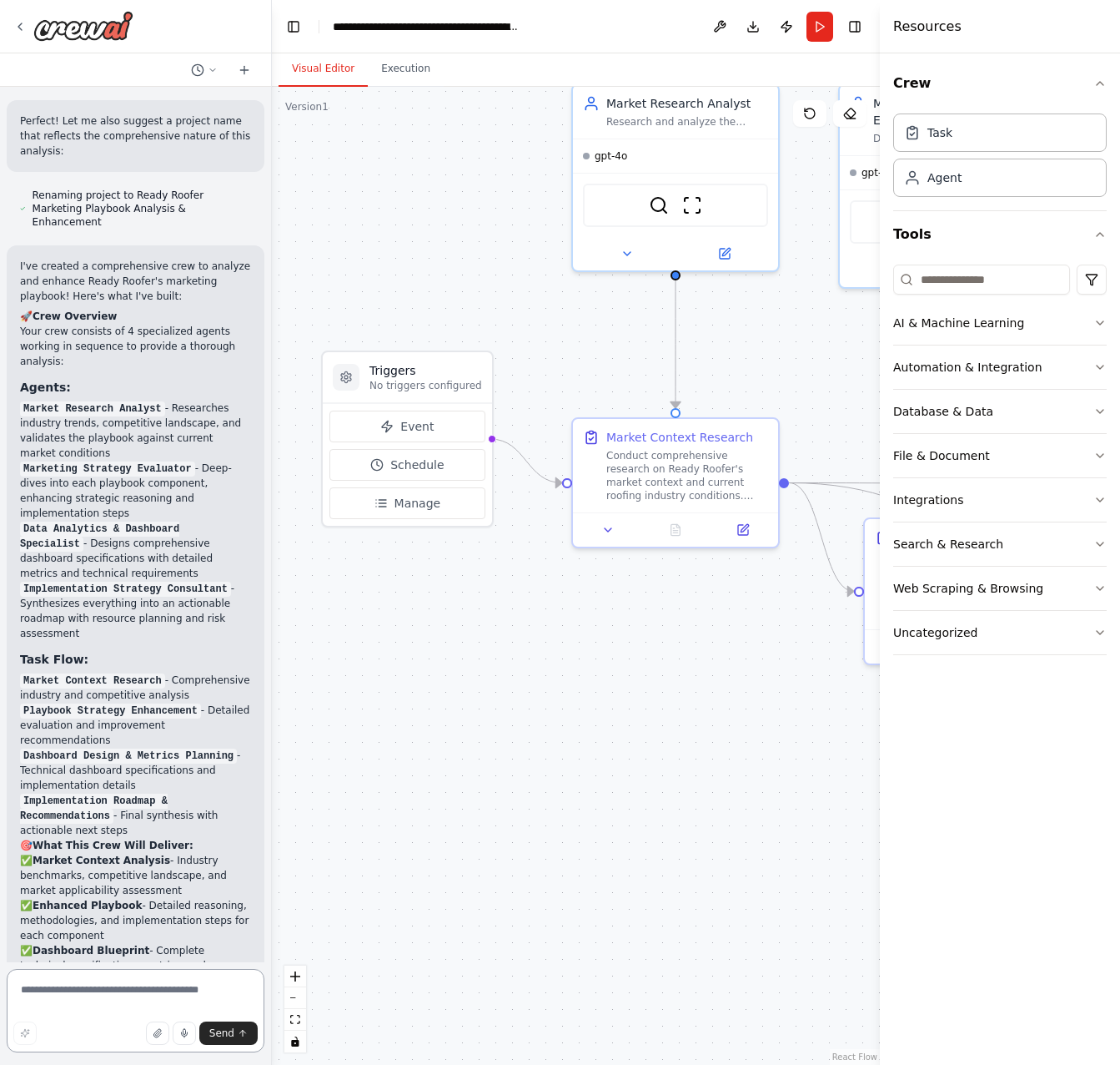
scroll to position [3128, 0]
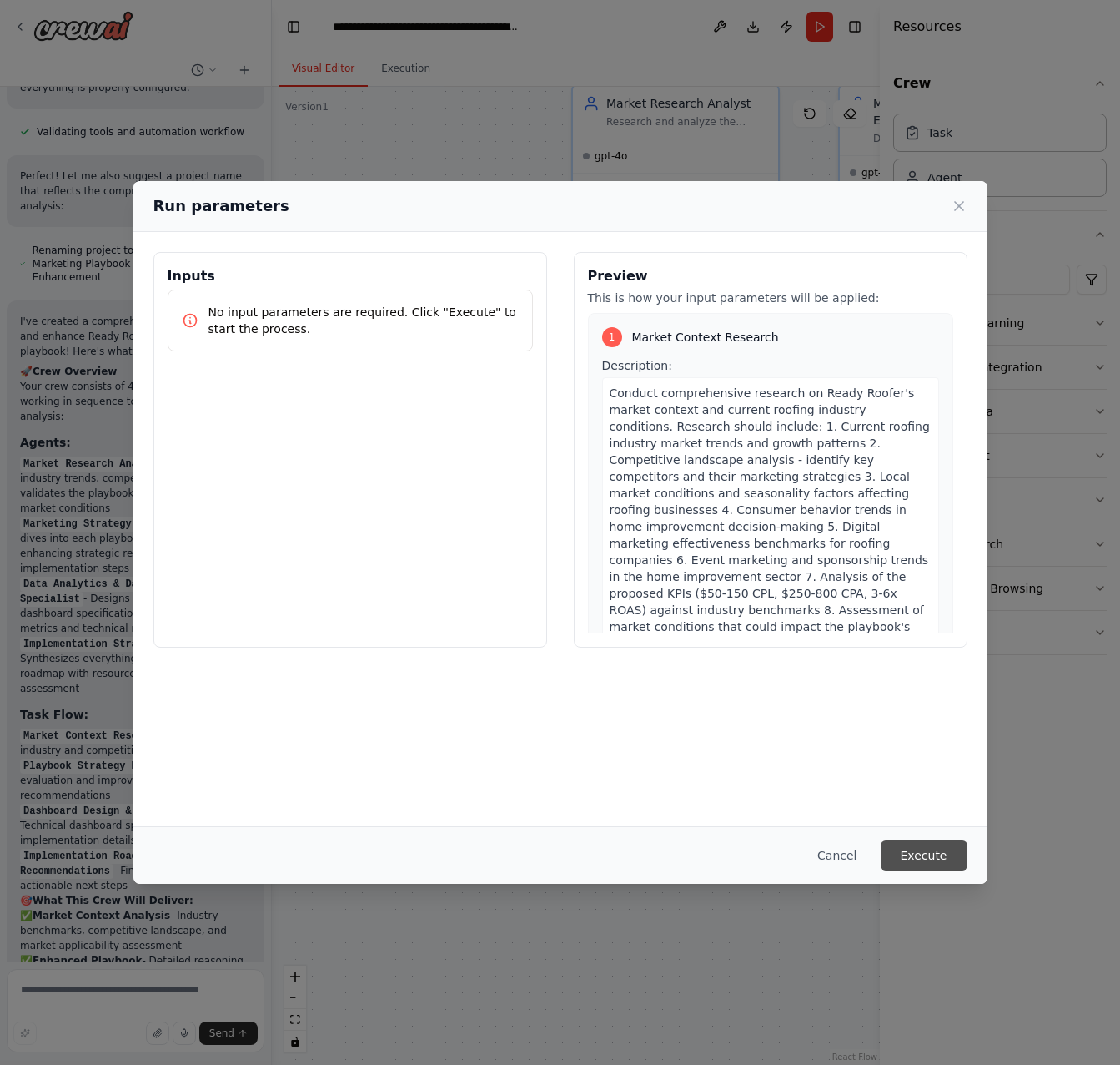
click at [918, 860] on button "Execute" at bounding box center [924, 855] width 86 height 30
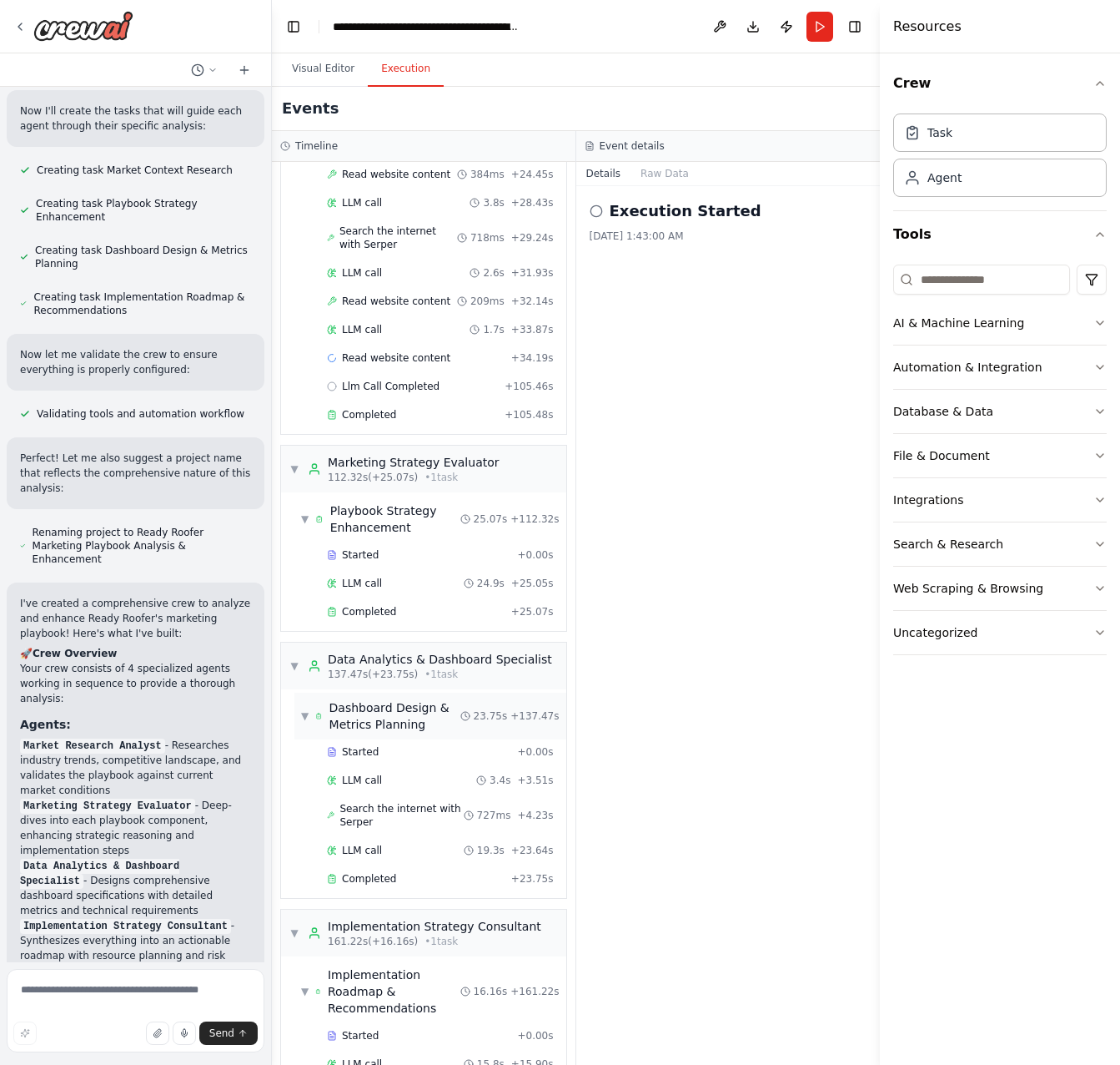
scroll to position [610, 0]
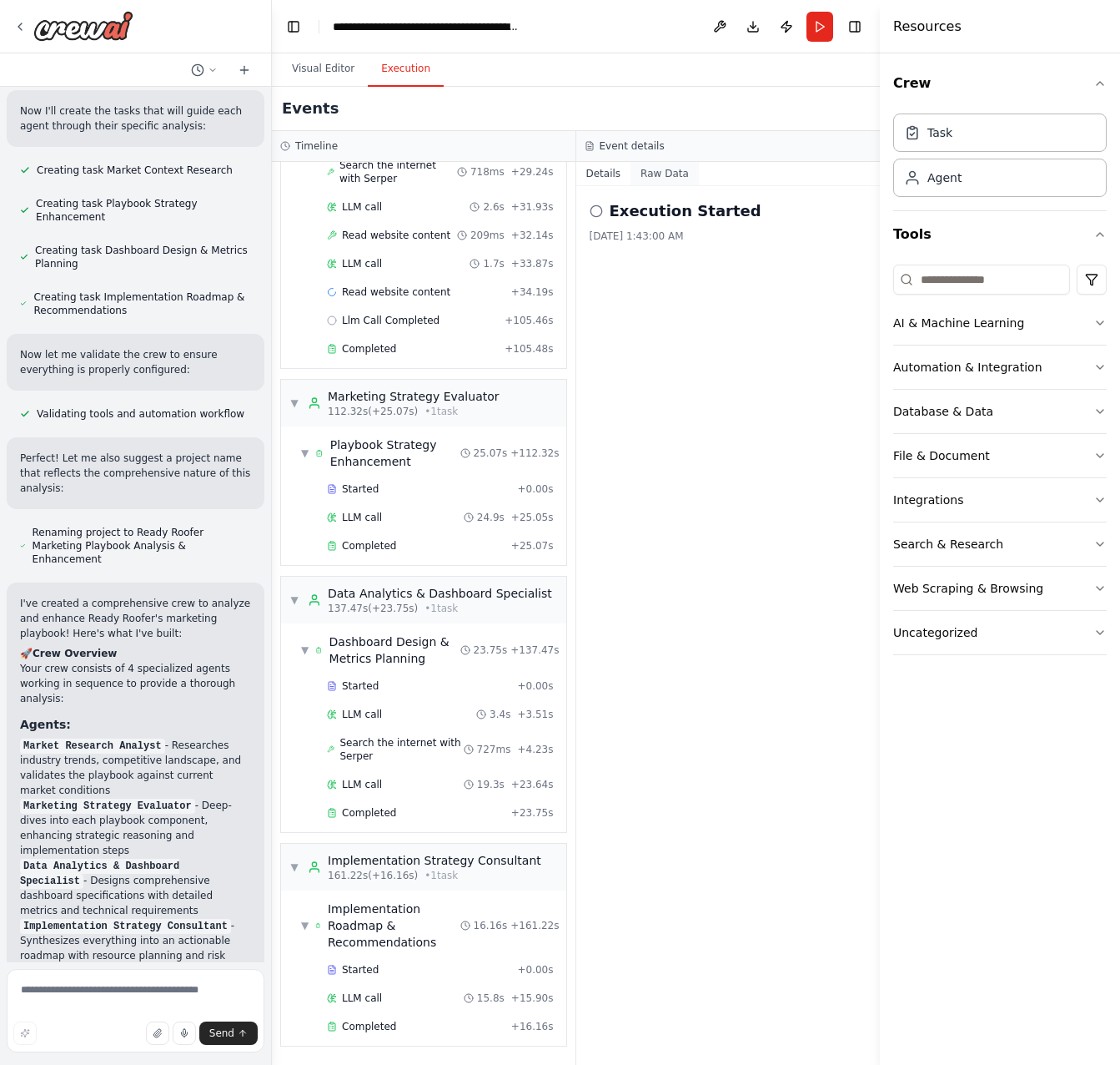
click at [643, 170] on button "Raw Data" at bounding box center [665, 174] width 68 height 23
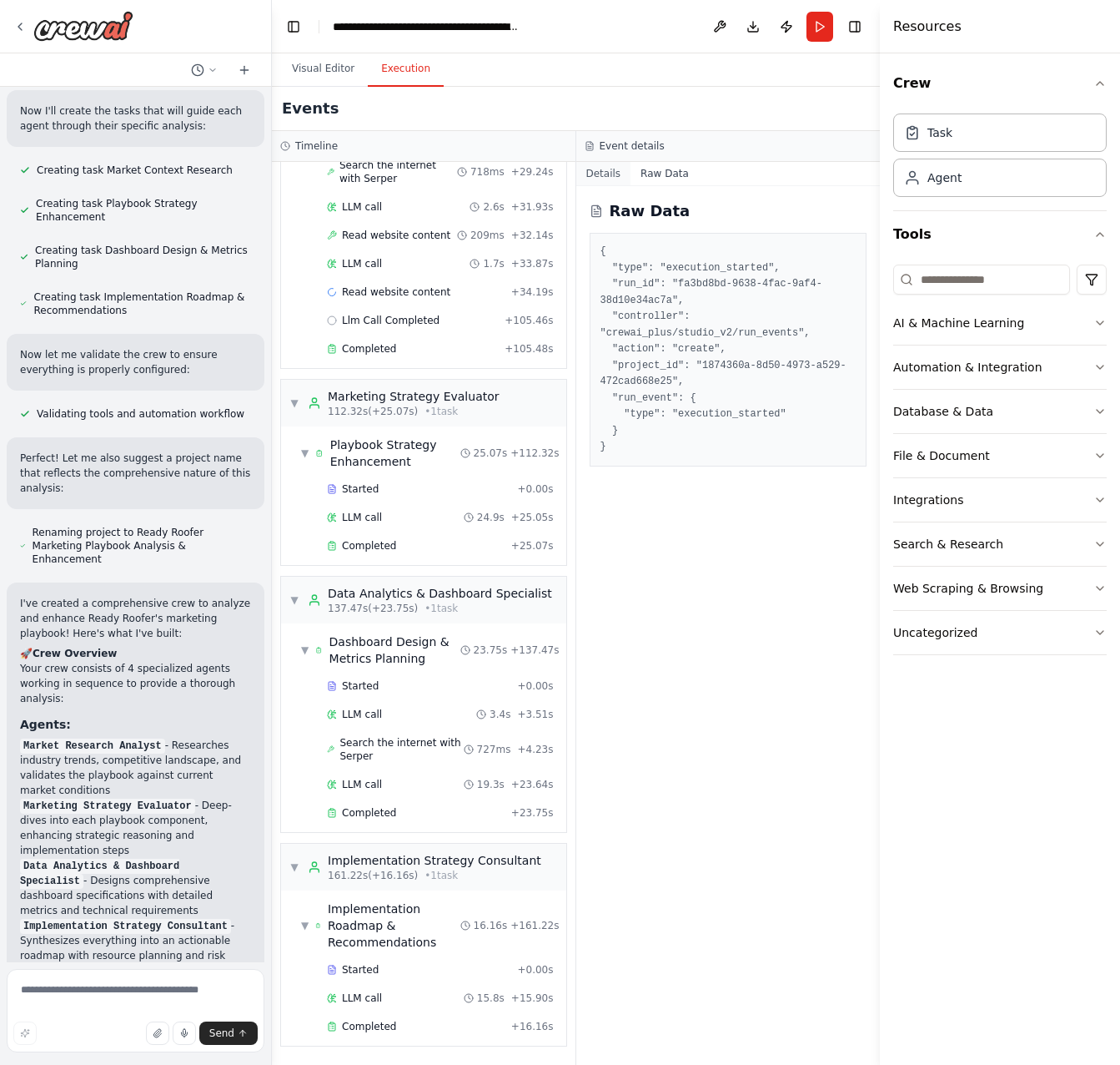
click at [612, 169] on button "Details" at bounding box center [604, 174] width 55 height 23
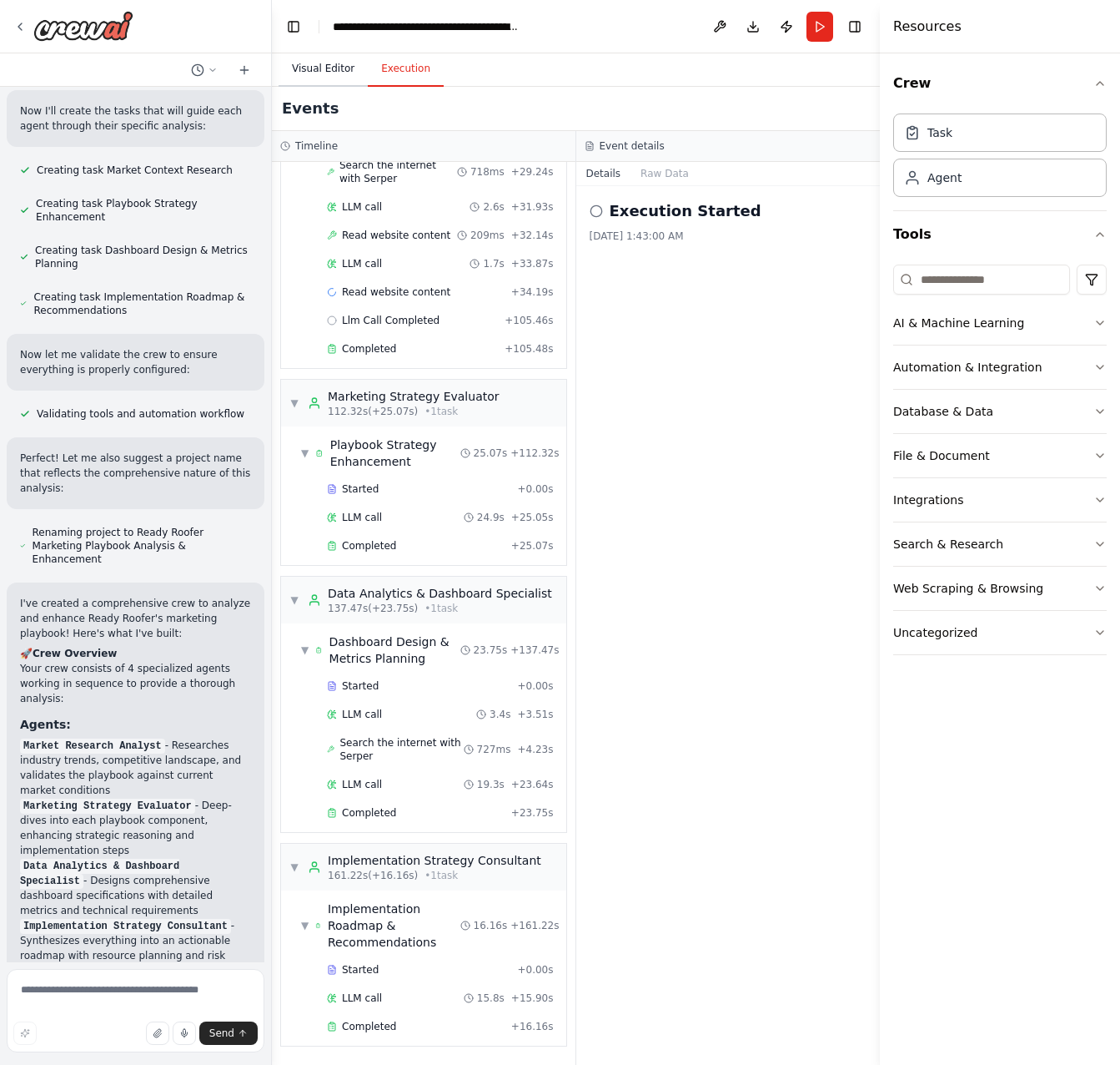
click at [332, 68] on button "Visual Editor" at bounding box center [323, 69] width 89 height 35
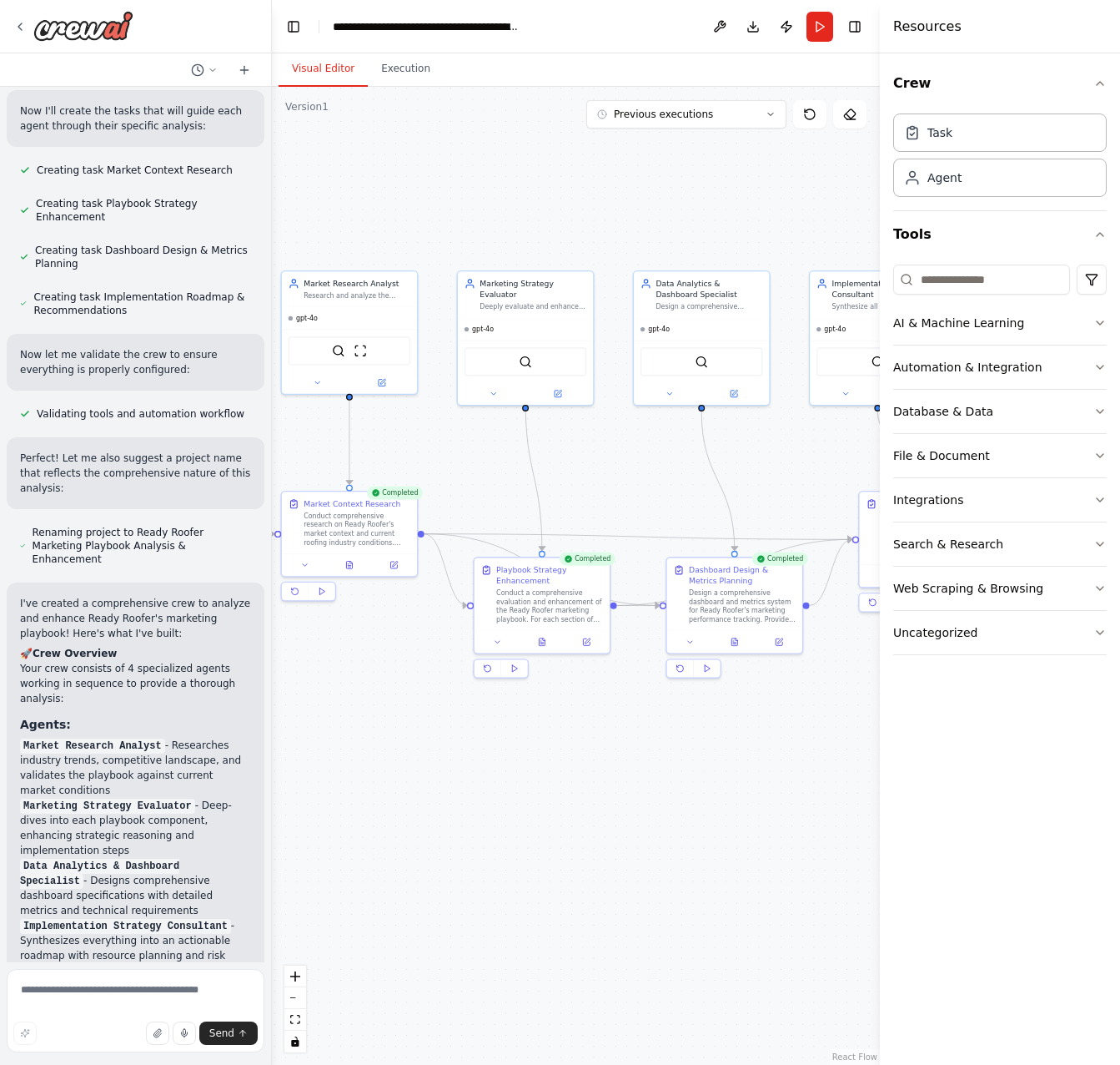
drag, startPoint x: 692, startPoint y: 860, endPoint x: 368, endPoint y: 785, distance: 332.6
click at [371, 786] on div ".deletable-edge-delete-btn { width: 20px; height: 20px; border: 0px solid #ffff…" at bounding box center [576, 575] width 609 height 978
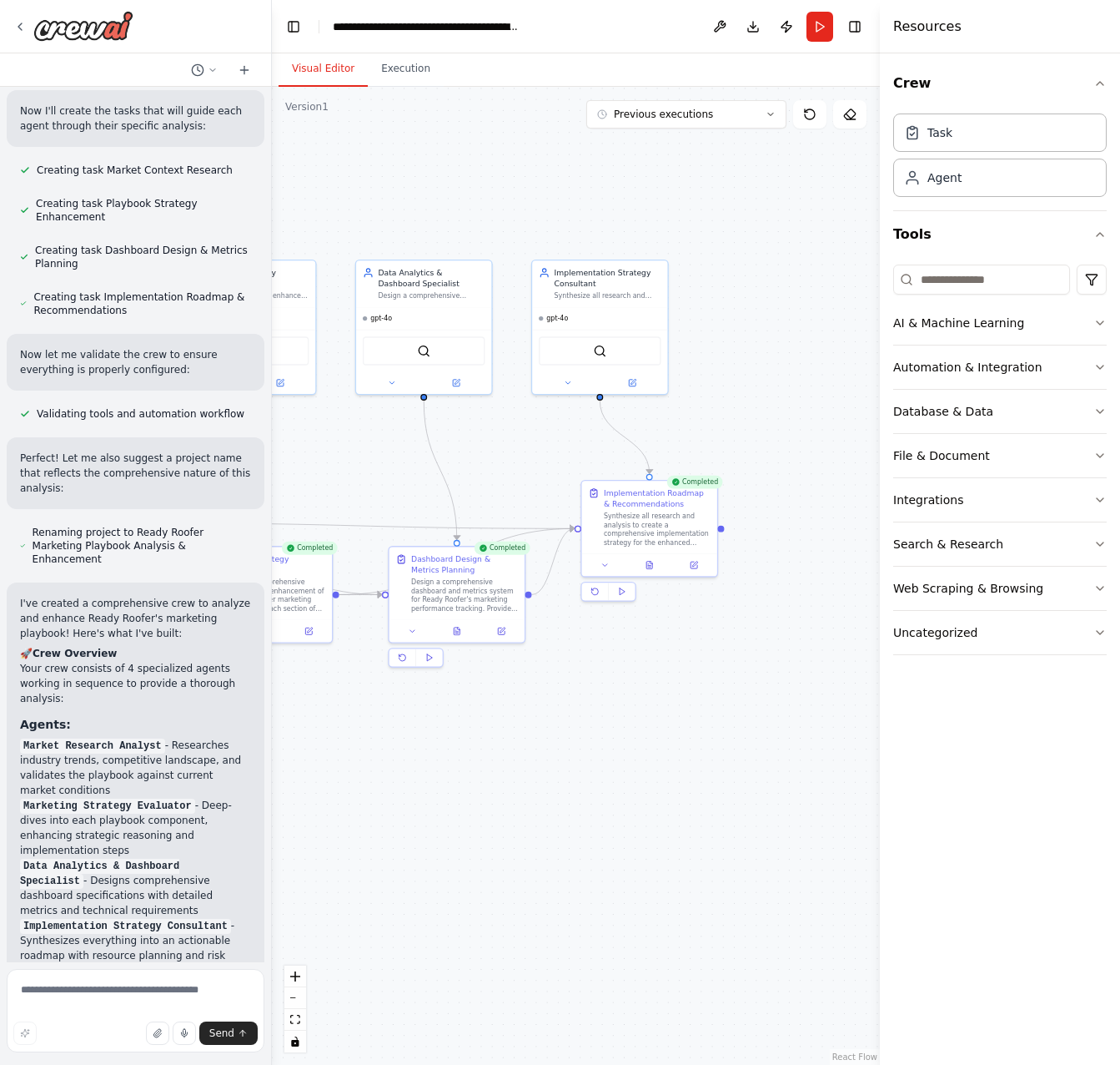
drag, startPoint x: 624, startPoint y: 829, endPoint x: 303, endPoint y: 818, distance: 321.2
click at [303, 818] on div ".deletable-edge-delete-btn { width: 20px; height: 20px; border: 0px solid #ffff…" at bounding box center [576, 575] width 609 height 978
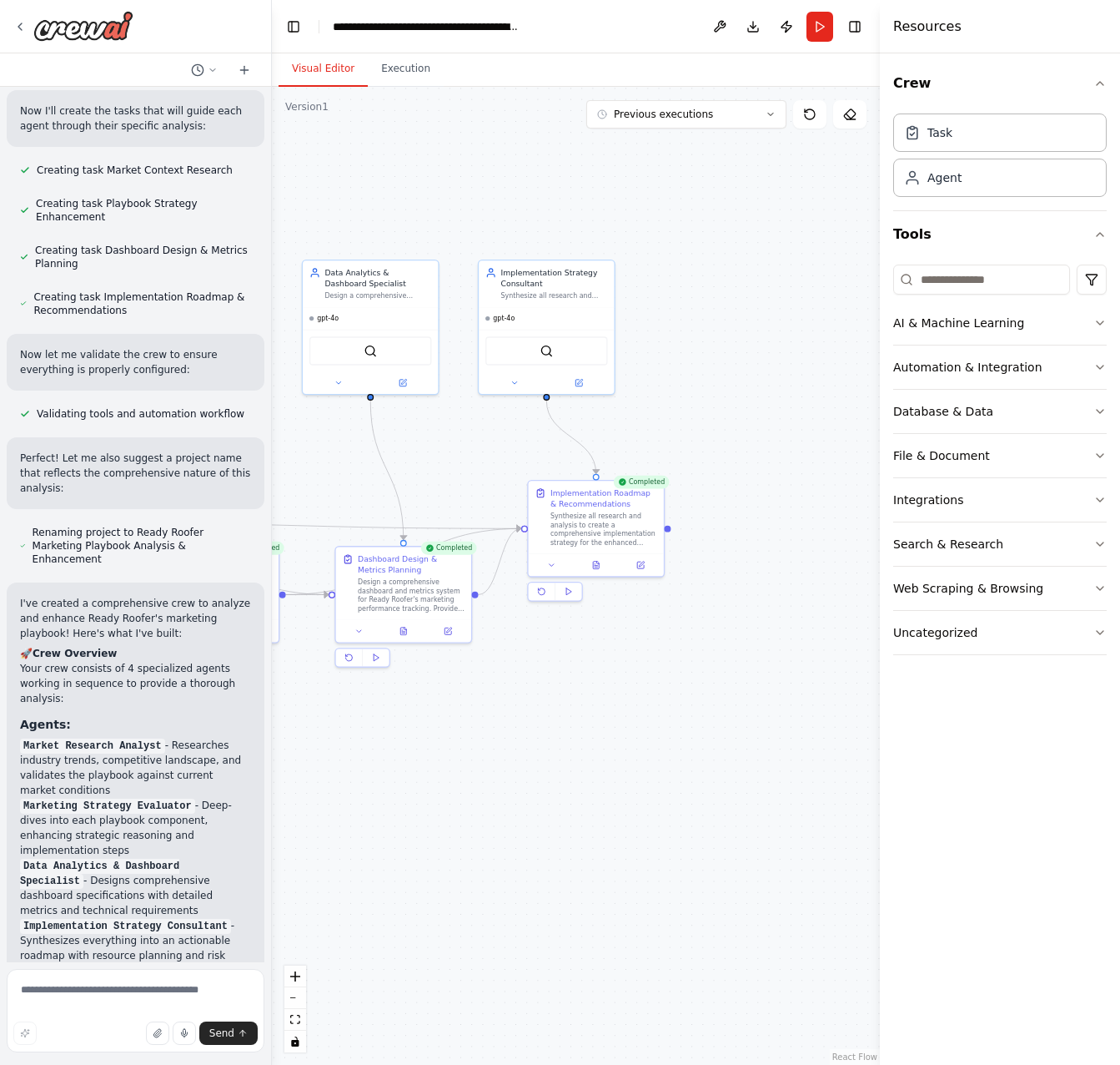
drag, startPoint x: 401, startPoint y: 828, endPoint x: 448, endPoint y: 828, distance: 47.0
click at [402, 828] on div ".deletable-edge-delete-btn { width: 20px; height: 20px; border: 0px solid #ffff…" at bounding box center [576, 575] width 609 height 978
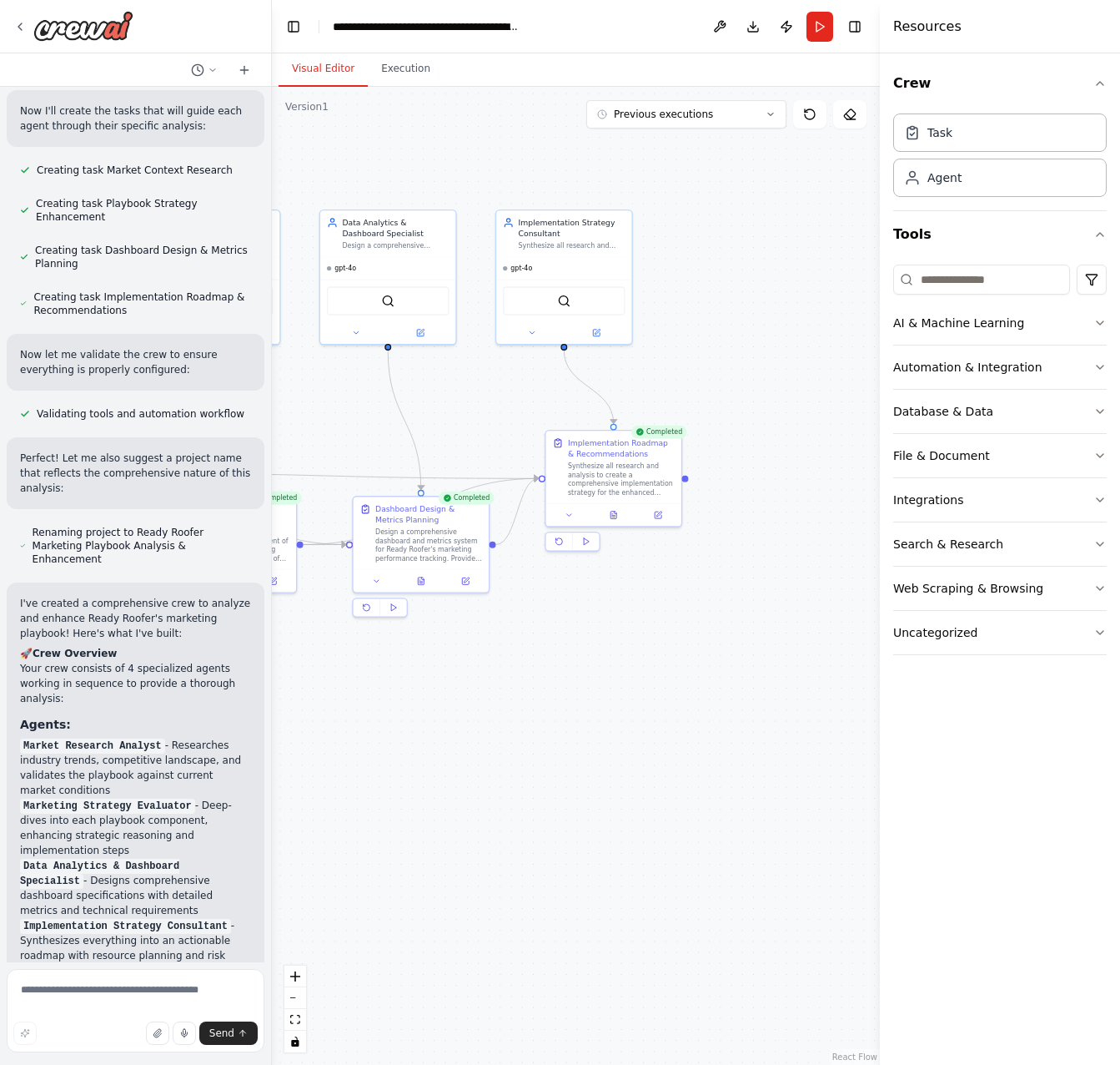
drag, startPoint x: 448, startPoint y: 828, endPoint x: 422, endPoint y: 763, distance: 70.0
click at [422, 763] on div ".deletable-edge-delete-btn { width: 20px; height: 20px; border: 0px solid #ffff…" at bounding box center [576, 575] width 609 height 978
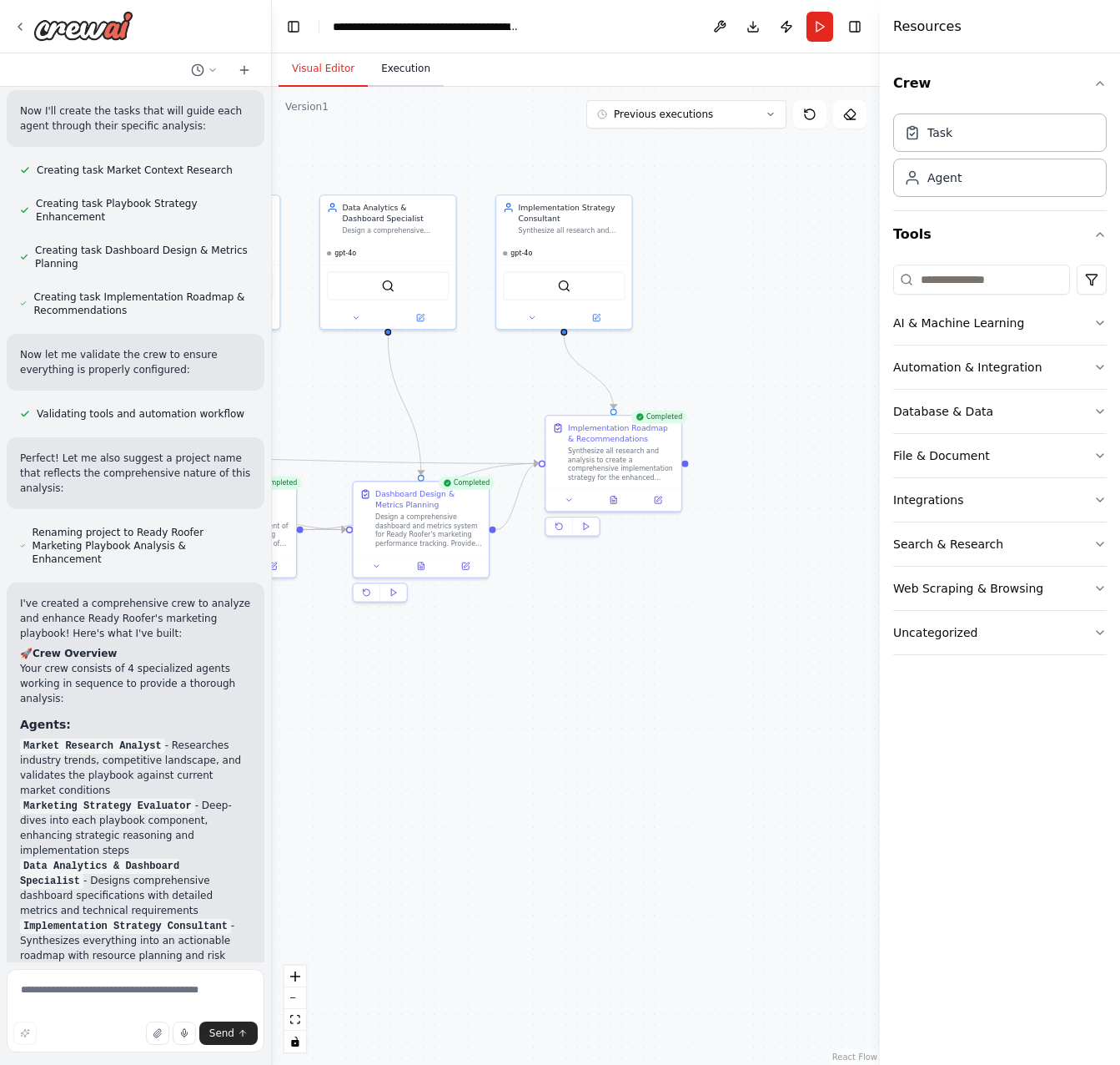
click at [397, 65] on button "Execution" at bounding box center [406, 69] width 76 height 35
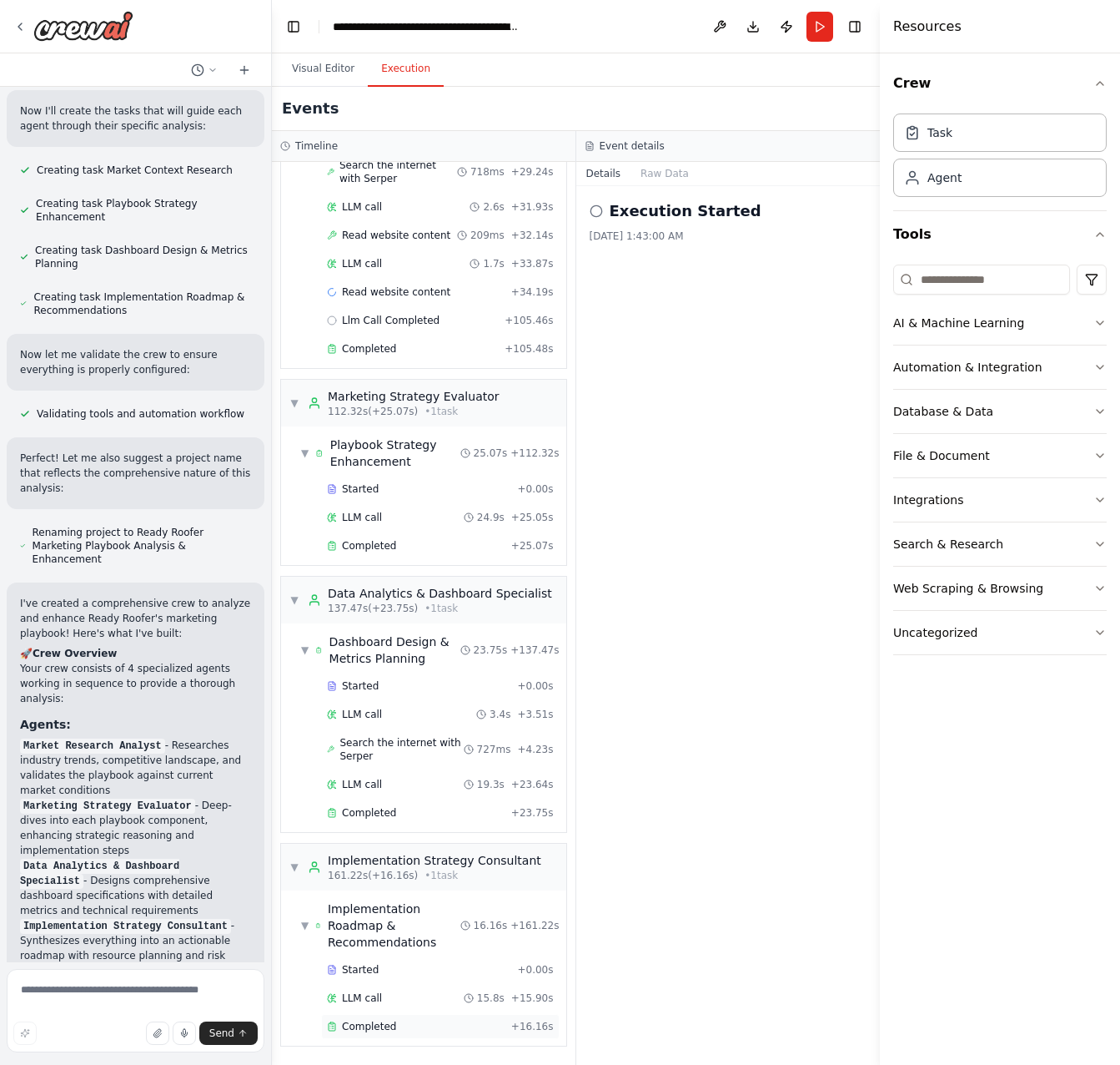
click at [368, 1022] on span "Completed" at bounding box center [369, 1026] width 54 height 14
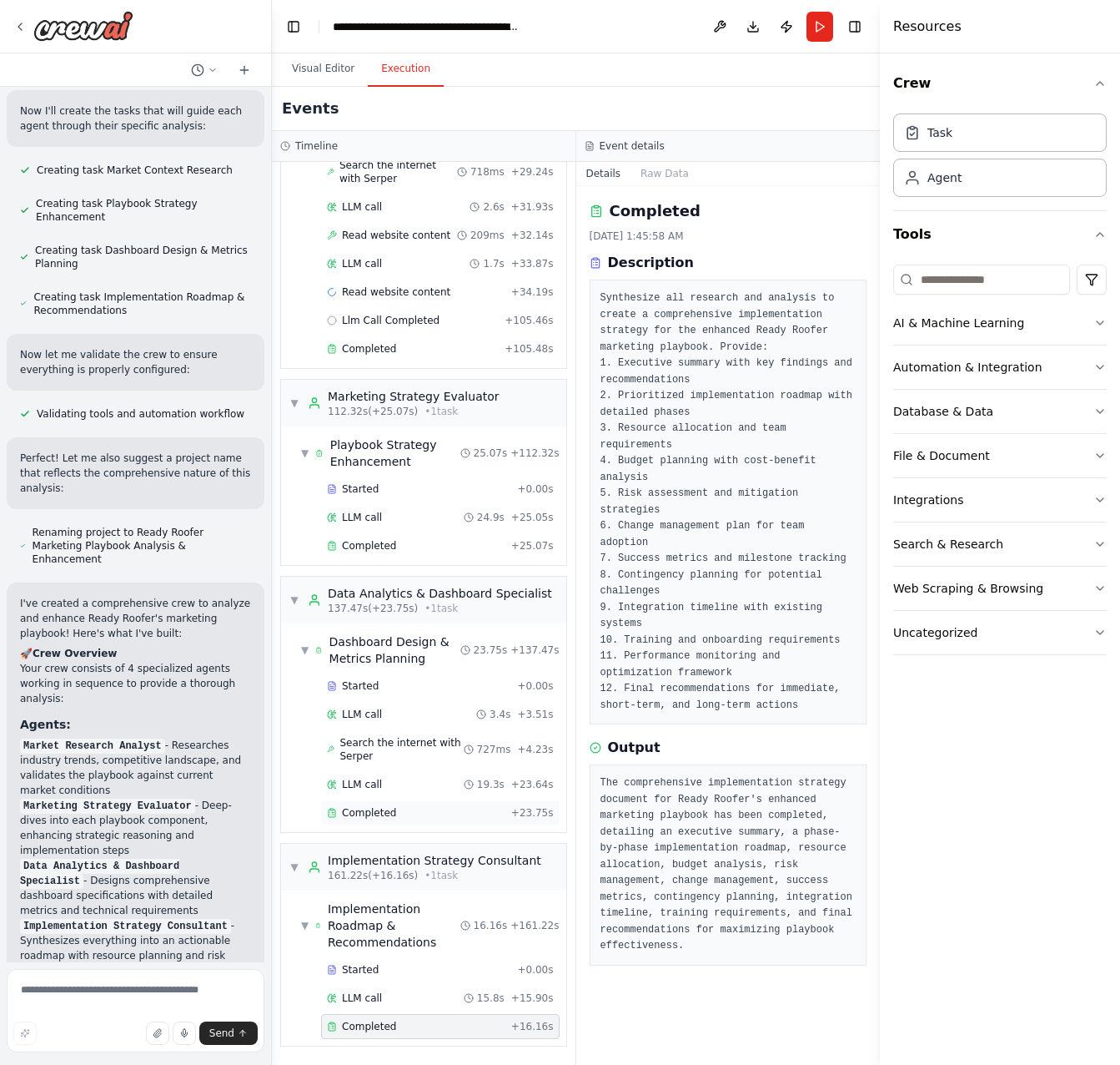
click at [377, 808] on span "Completed" at bounding box center [369, 813] width 54 height 14
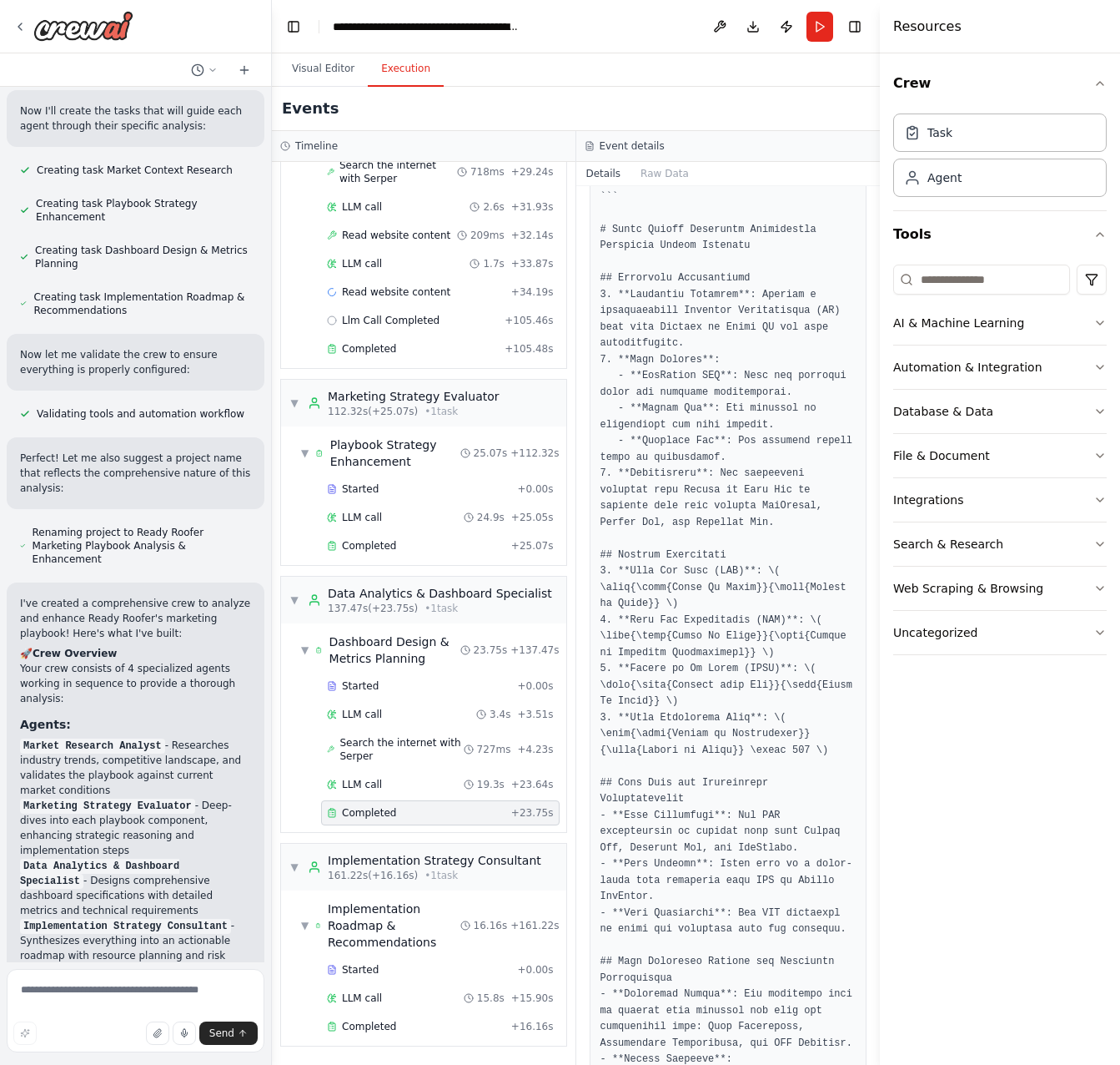
scroll to position [584, 0]
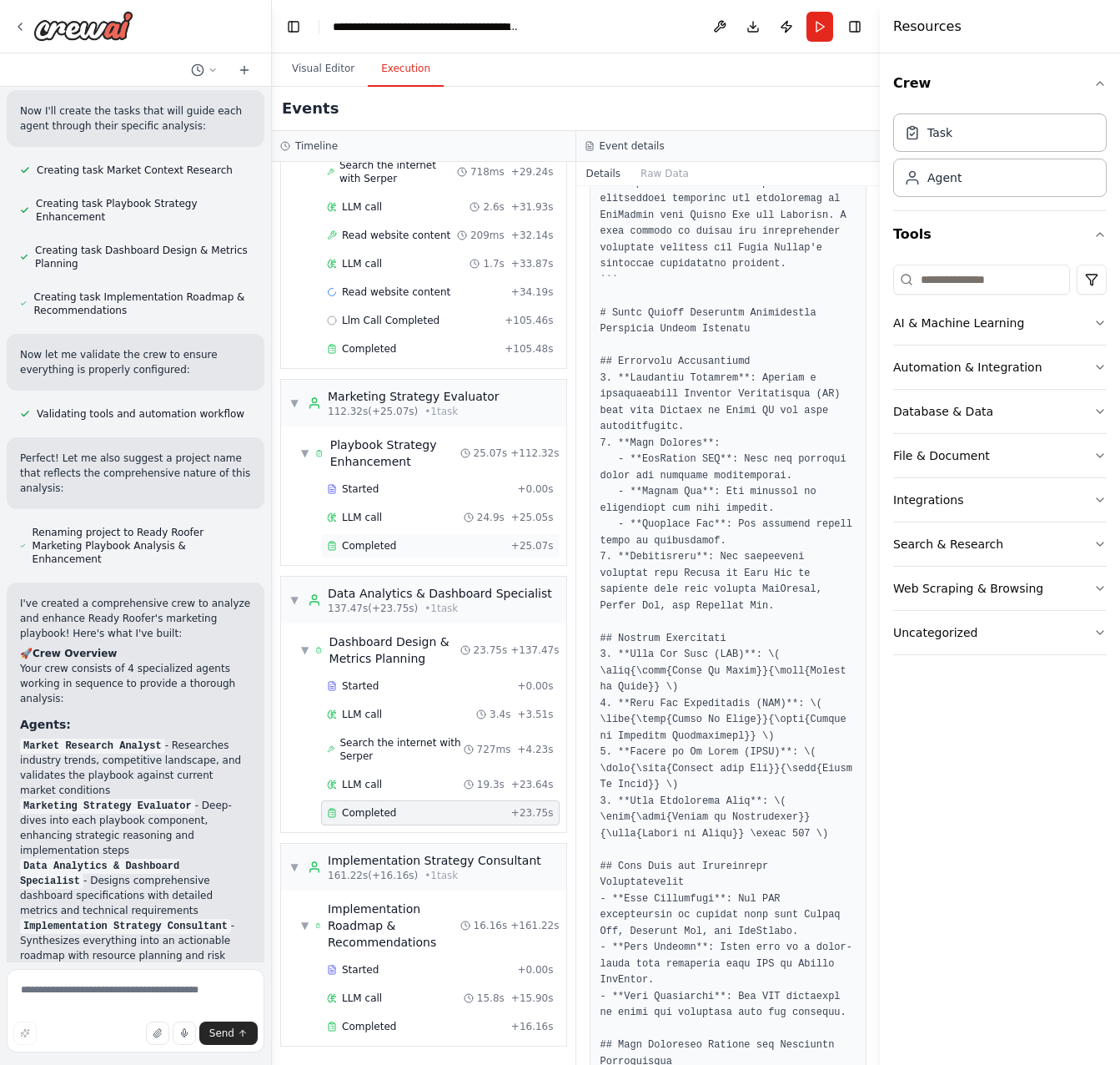
click at [390, 549] on span "Completed" at bounding box center [369, 546] width 54 height 14
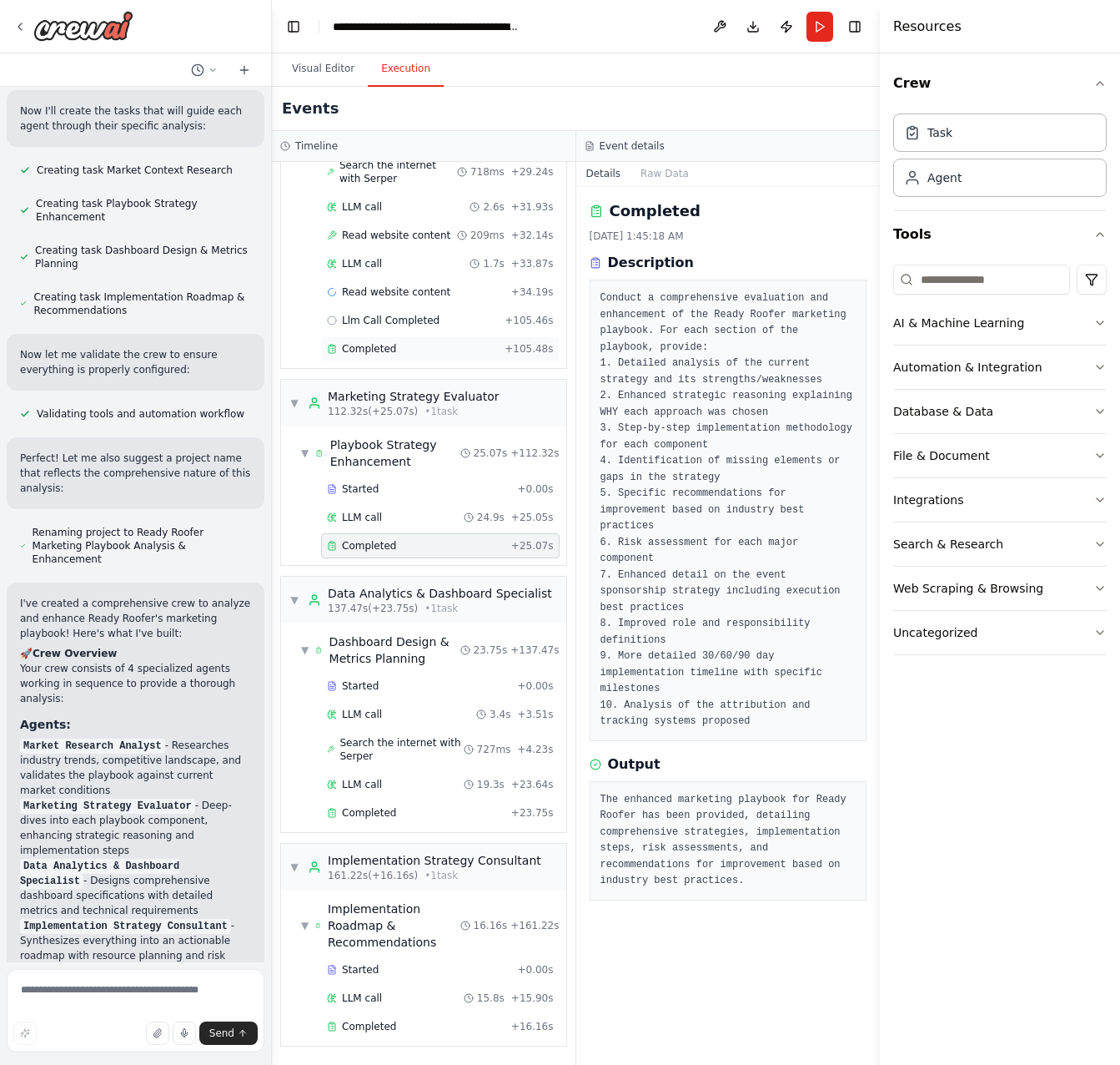
click at [386, 343] on span "Completed" at bounding box center [369, 349] width 54 height 14
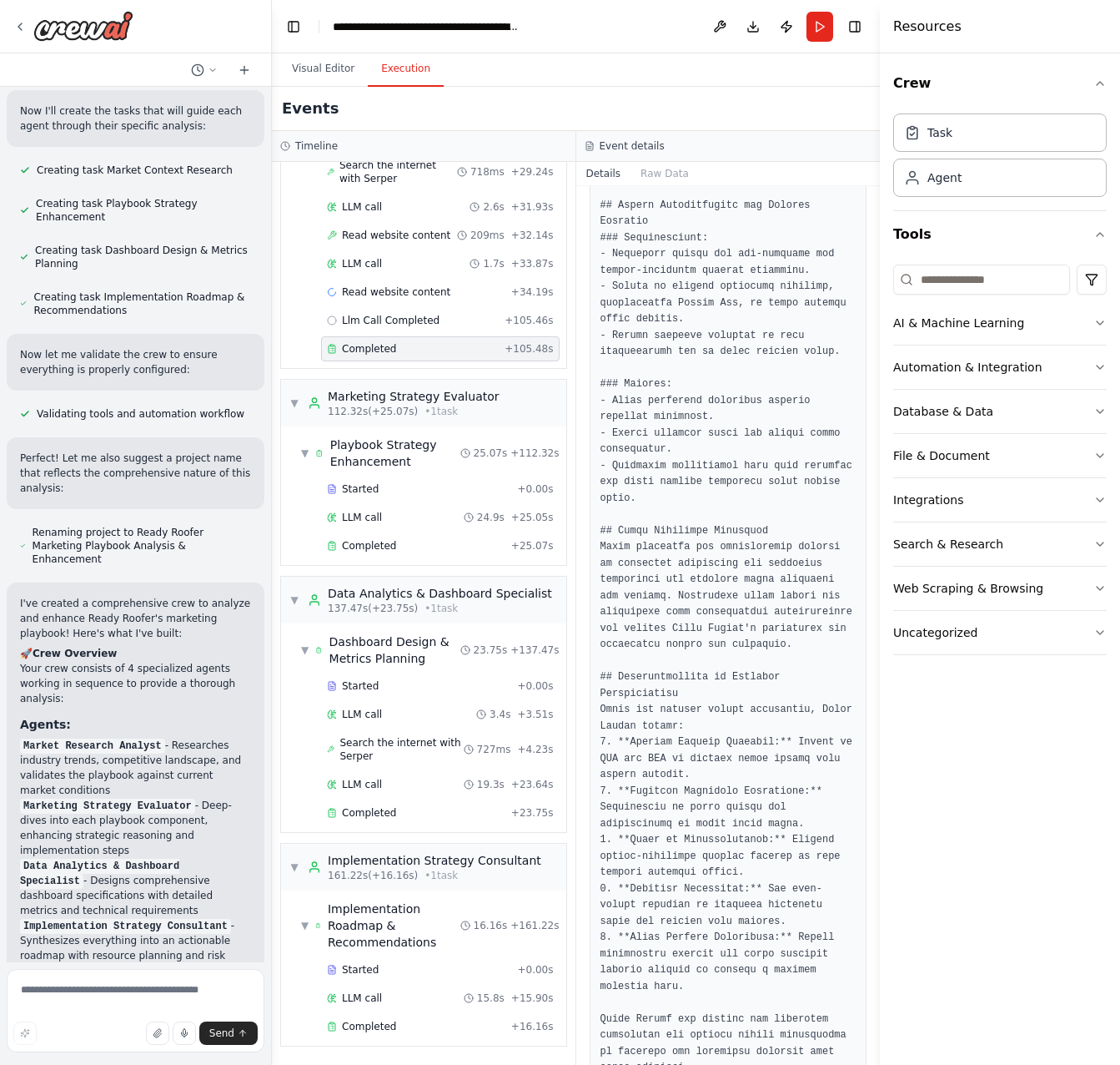
scroll to position [3128, 0]
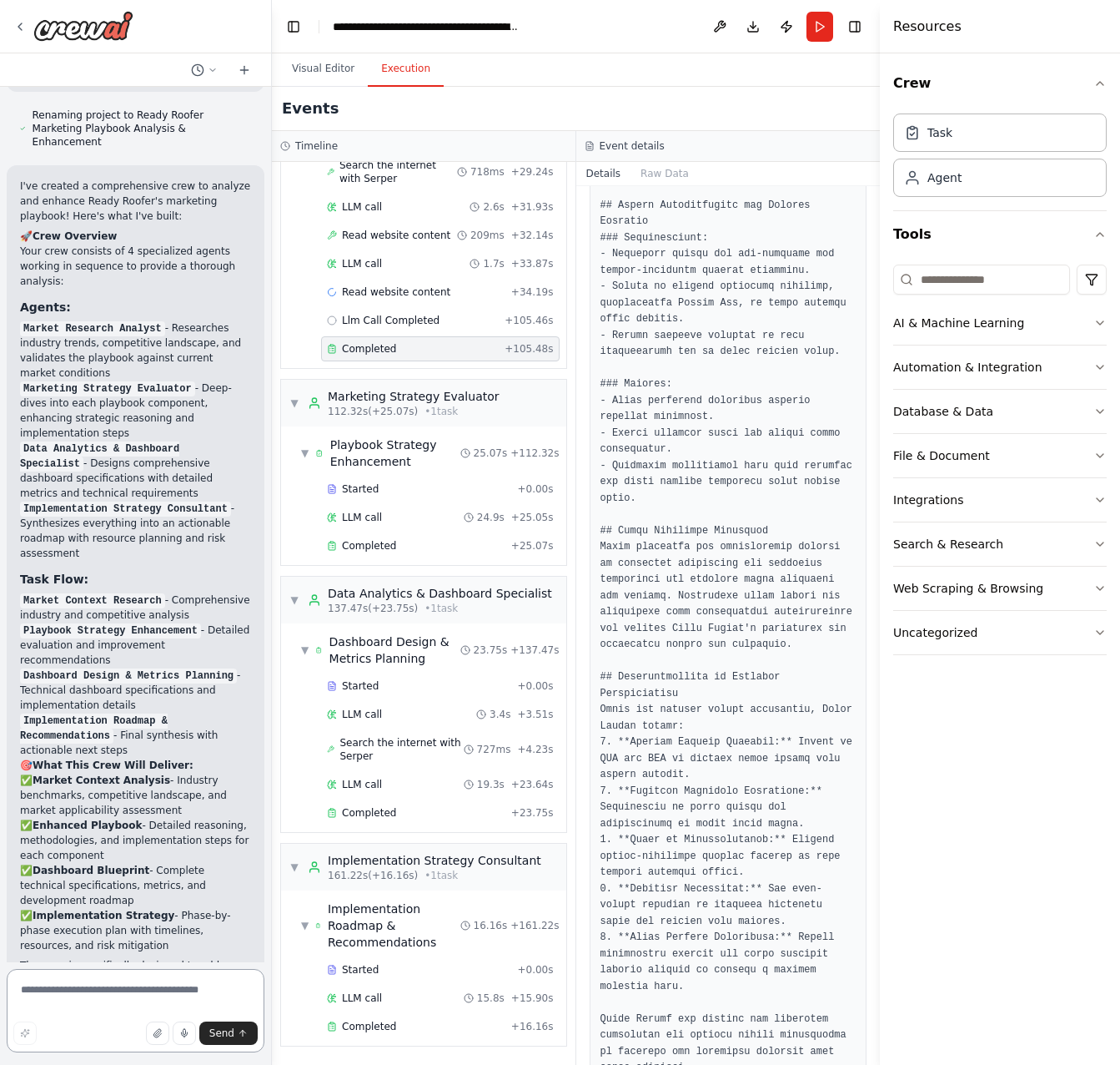
click at [110, 992] on textarea at bounding box center [136, 1011] width 258 height 83
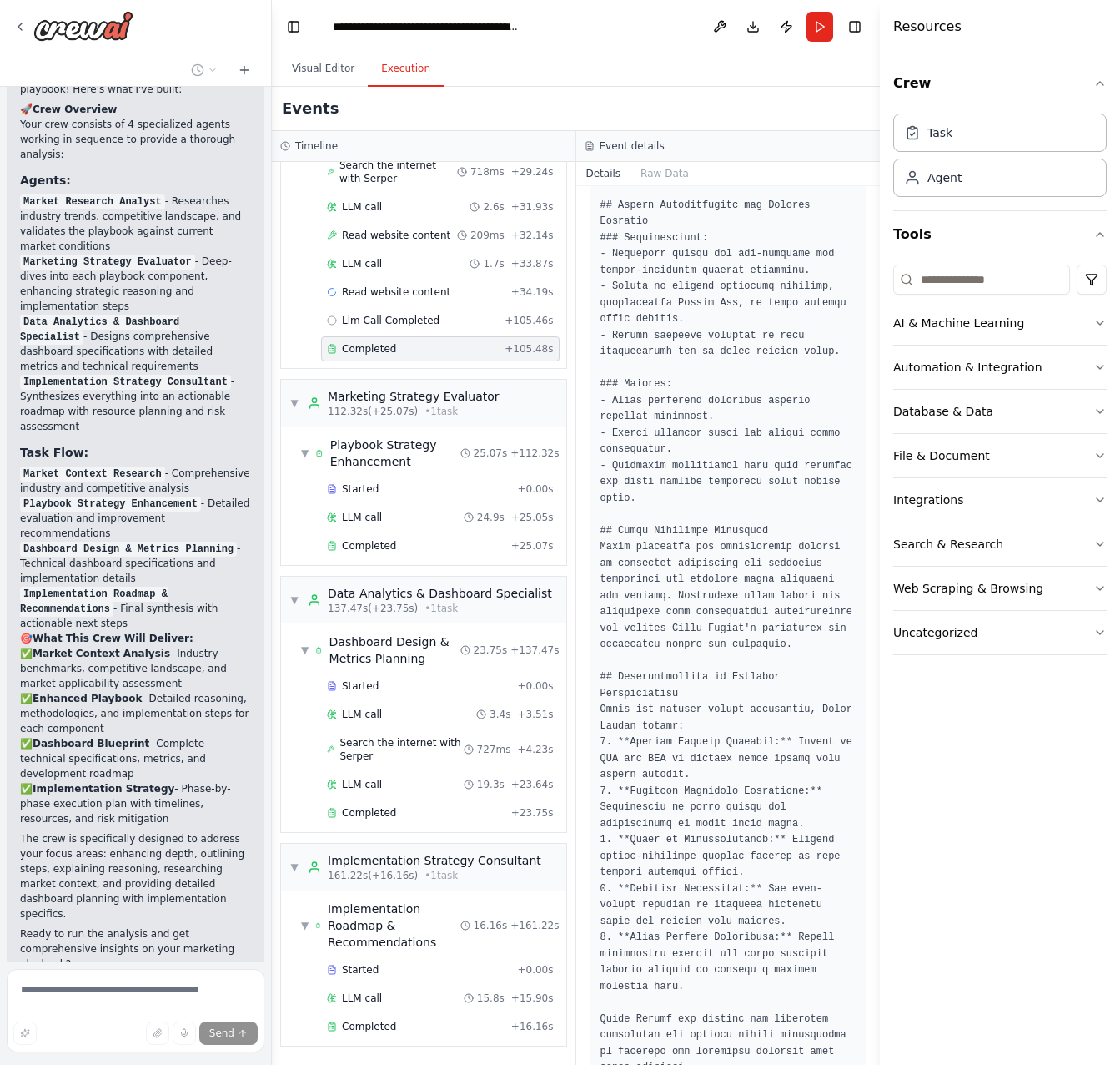
scroll to position [3303, 0]
